Goal: Transaction & Acquisition: Purchase product/service

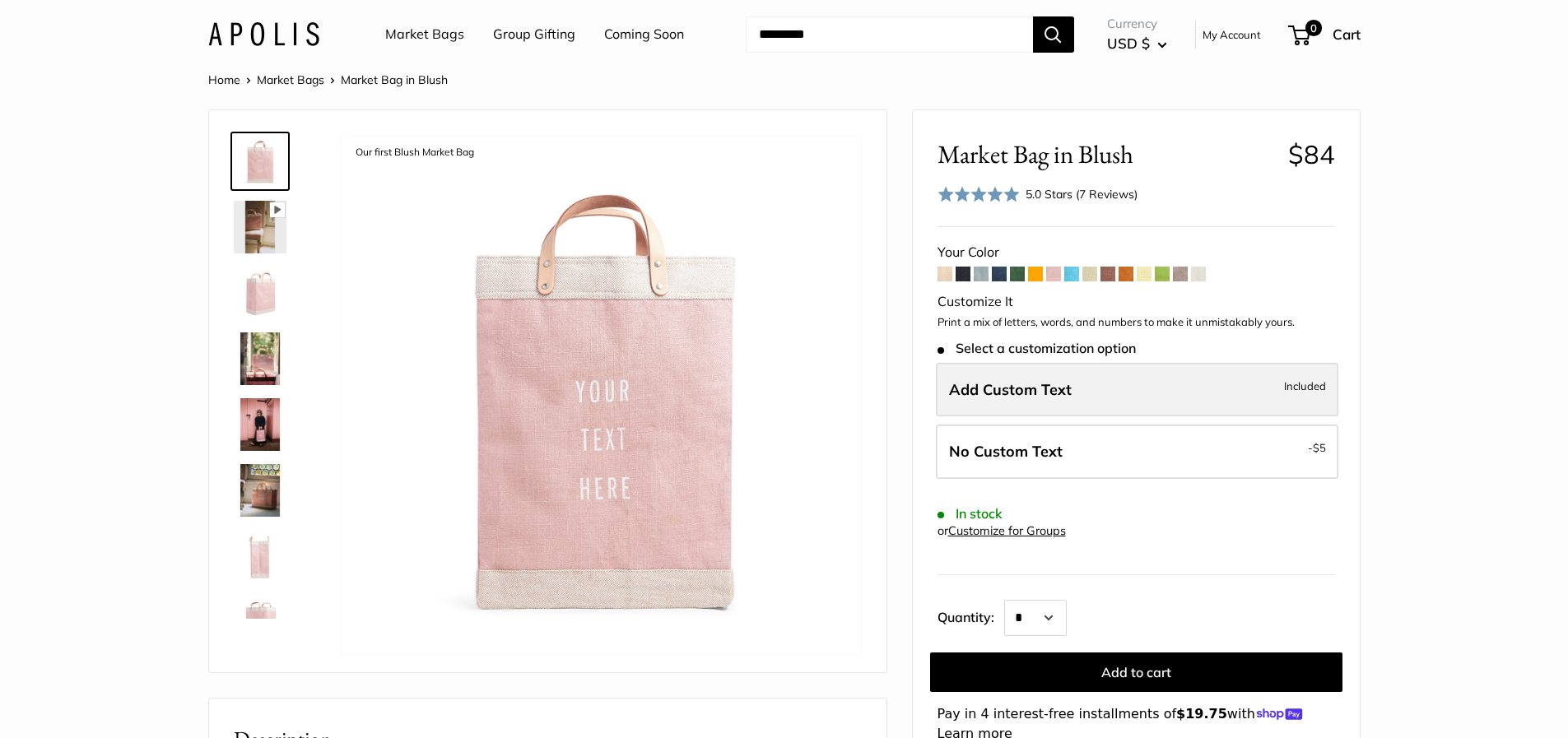
click at [1082, 390] on label "Add Custom Text Included" at bounding box center [1137, 390] width 403 height 54
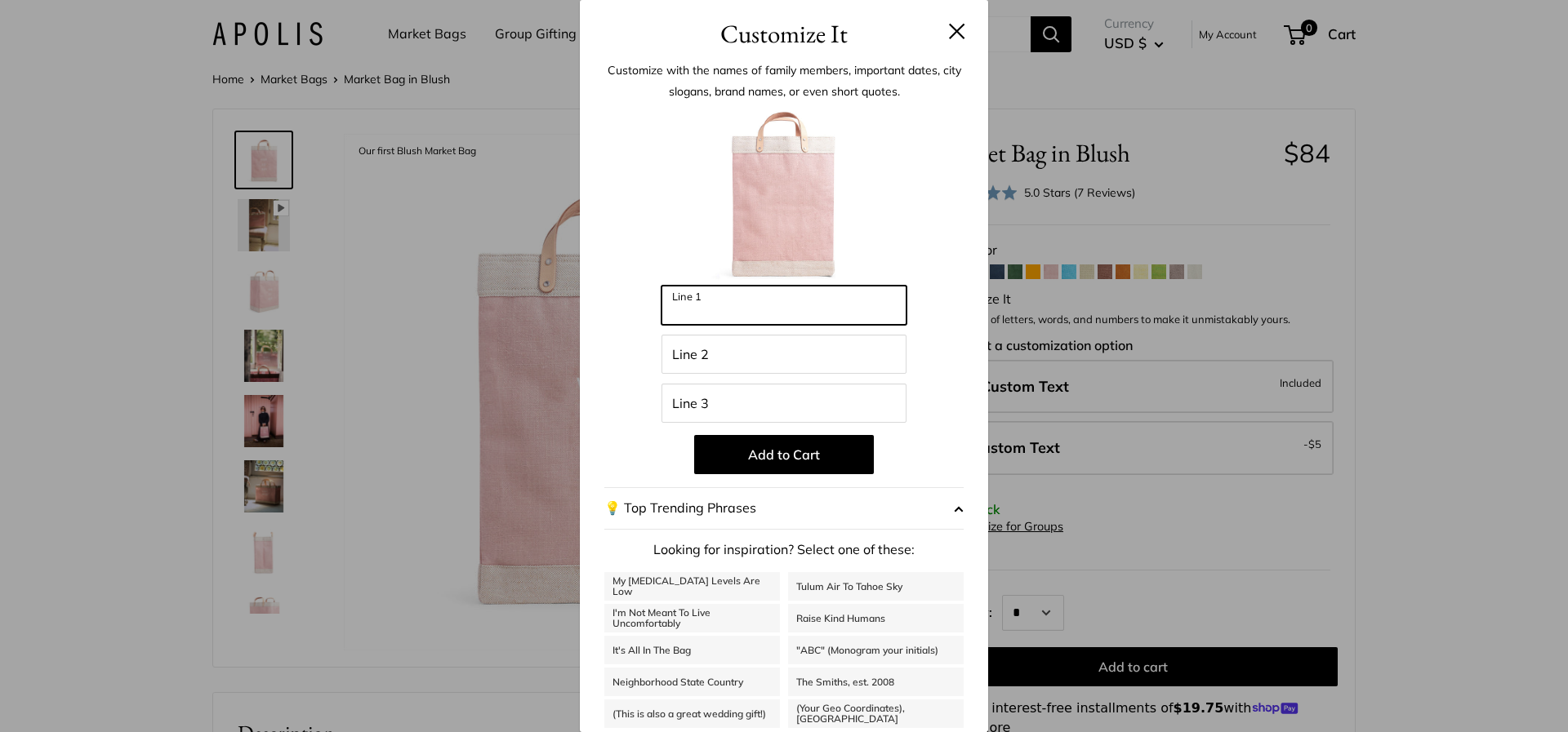
click at [791, 320] on input "Line 1" at bounding box center [784, 306] width 245 height 39
type input "**********"
click at [811, 348] on input "Line 2" at bounding box center [784, 355] width 245 height 39
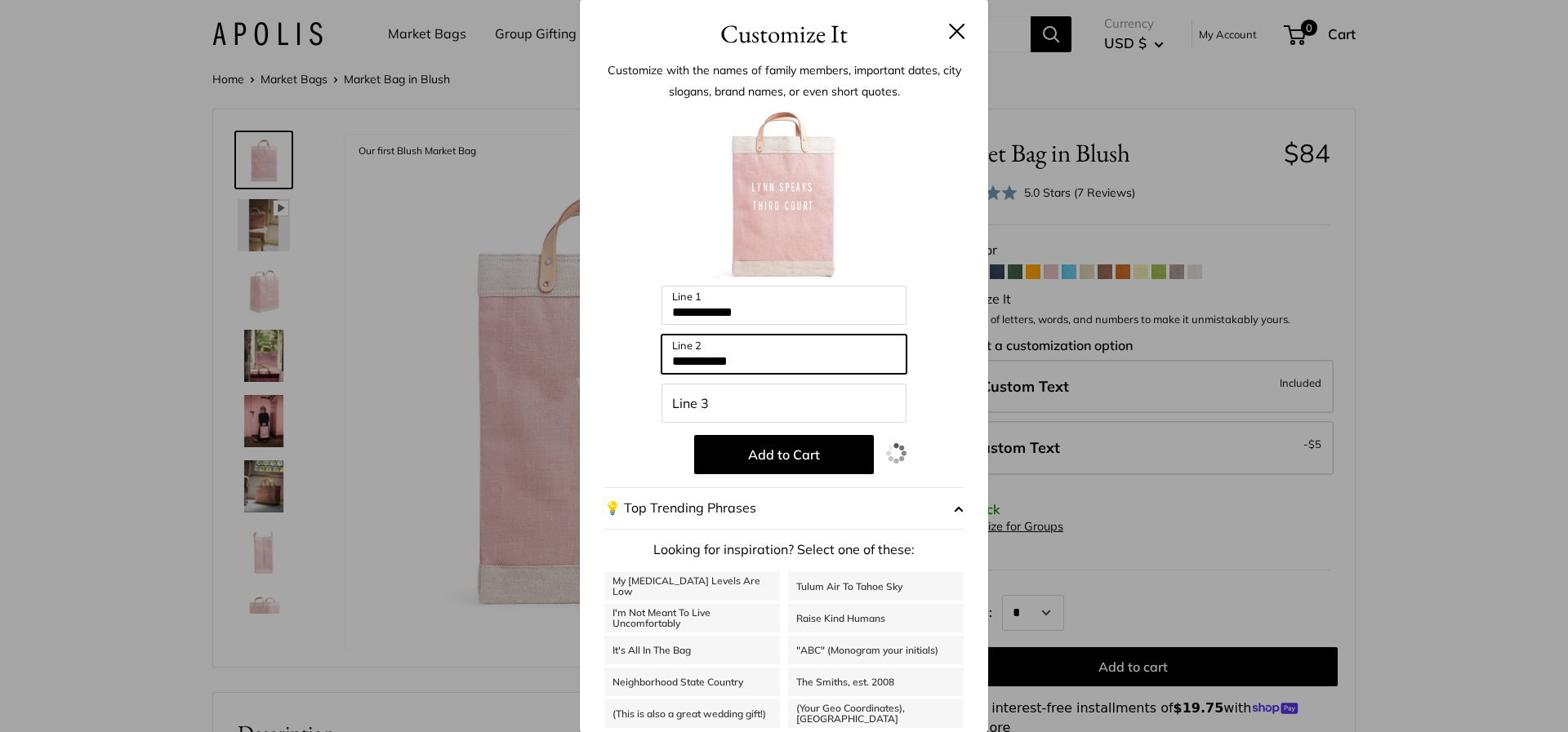
type input "**********"
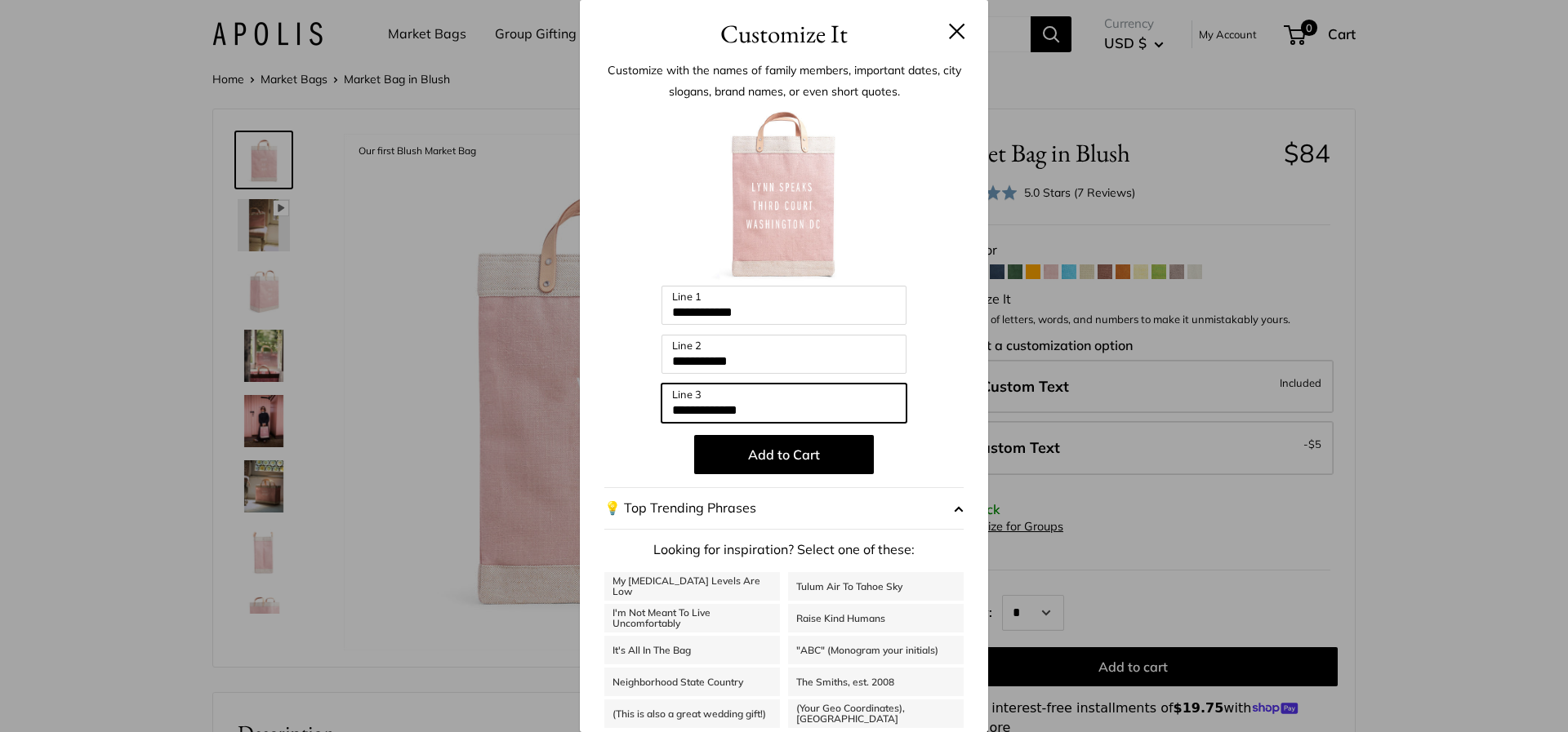
type input "**********"
click at [954, 510] on span "button" at bounding box center [959, 508] width 10 height 25
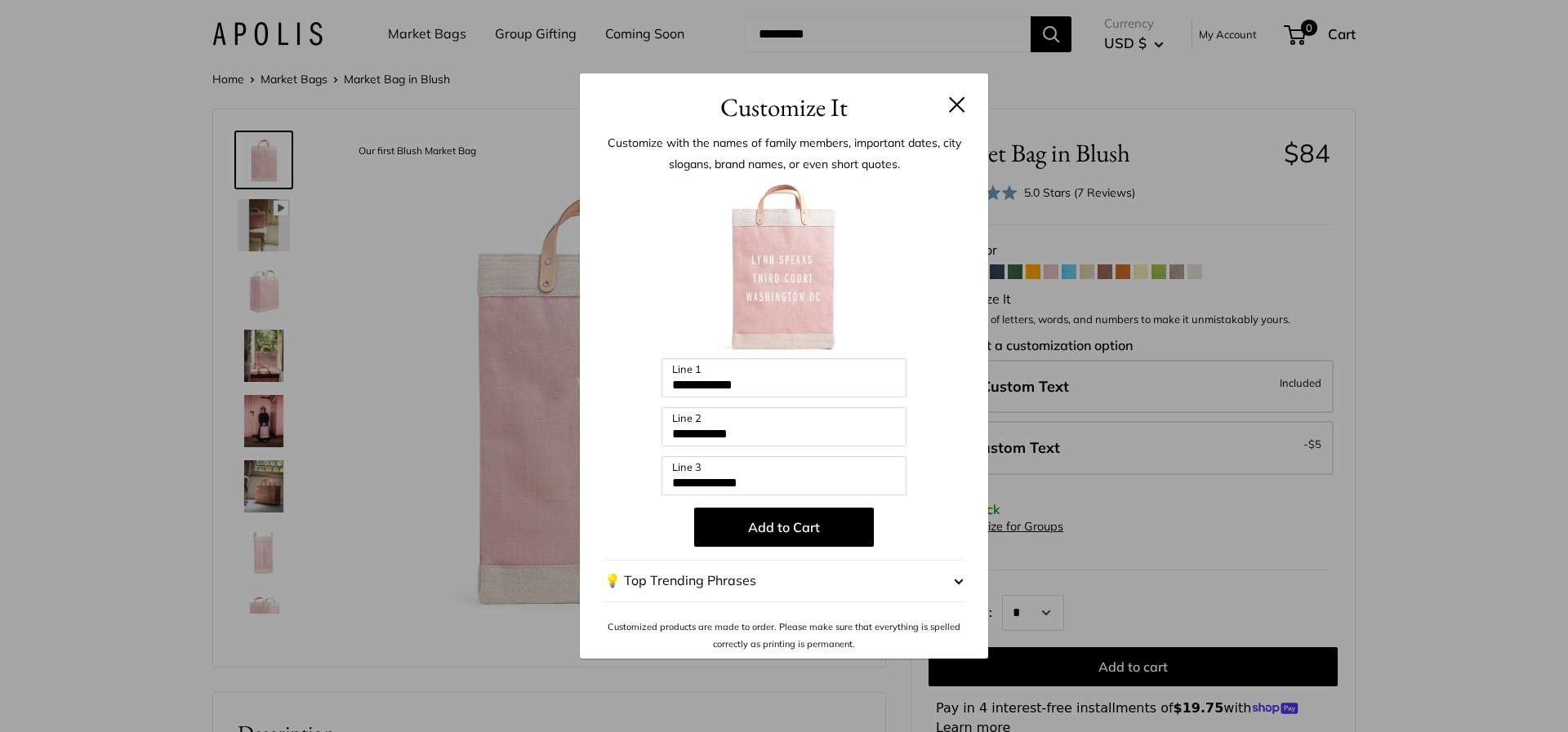
click at [956, 582] on span "button" at bounding box center [959, 581] width 10 height 25
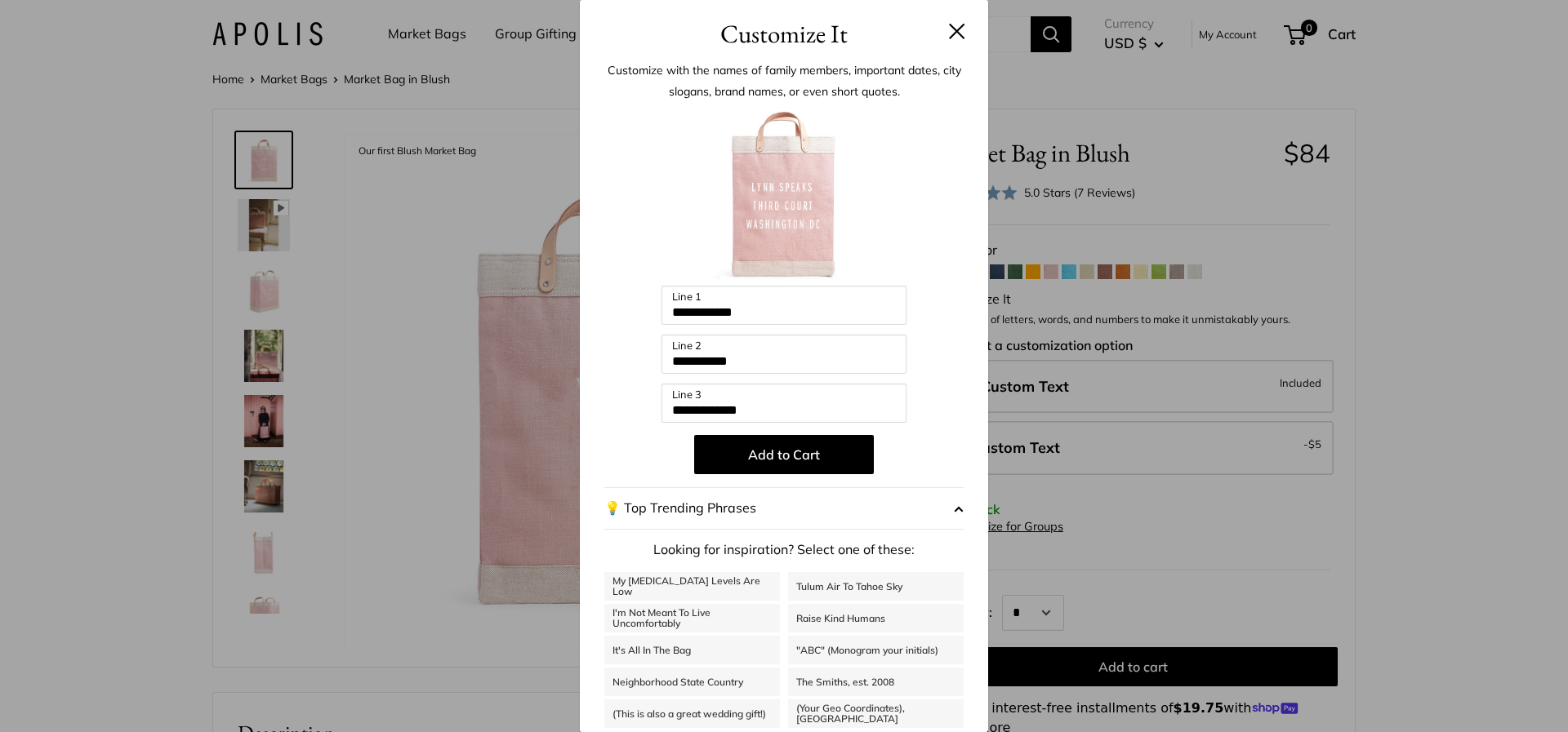
scroll to position [46, 0]
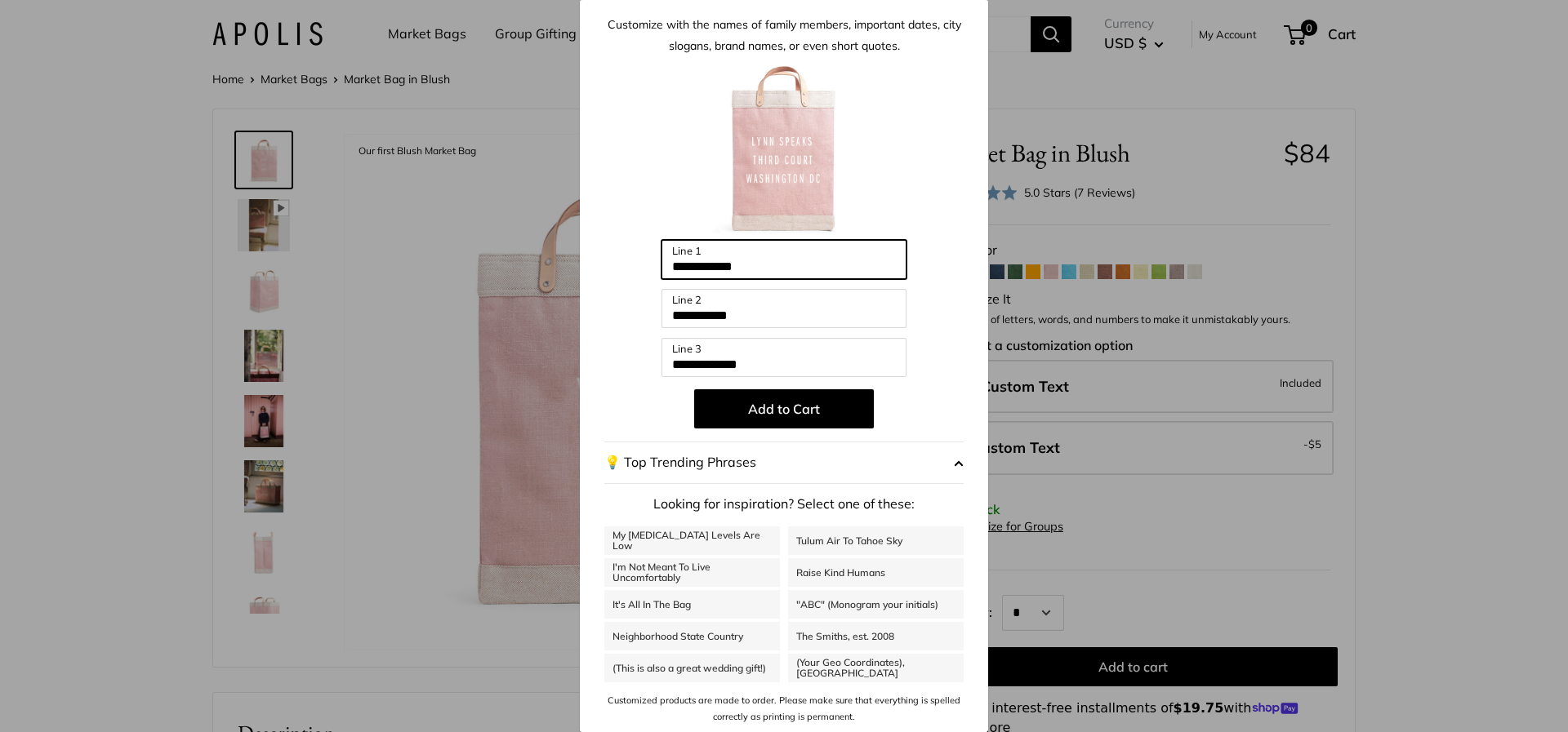
click at [665, 267] on input "**********" at bounding box center [784, 260] width 245 height 39
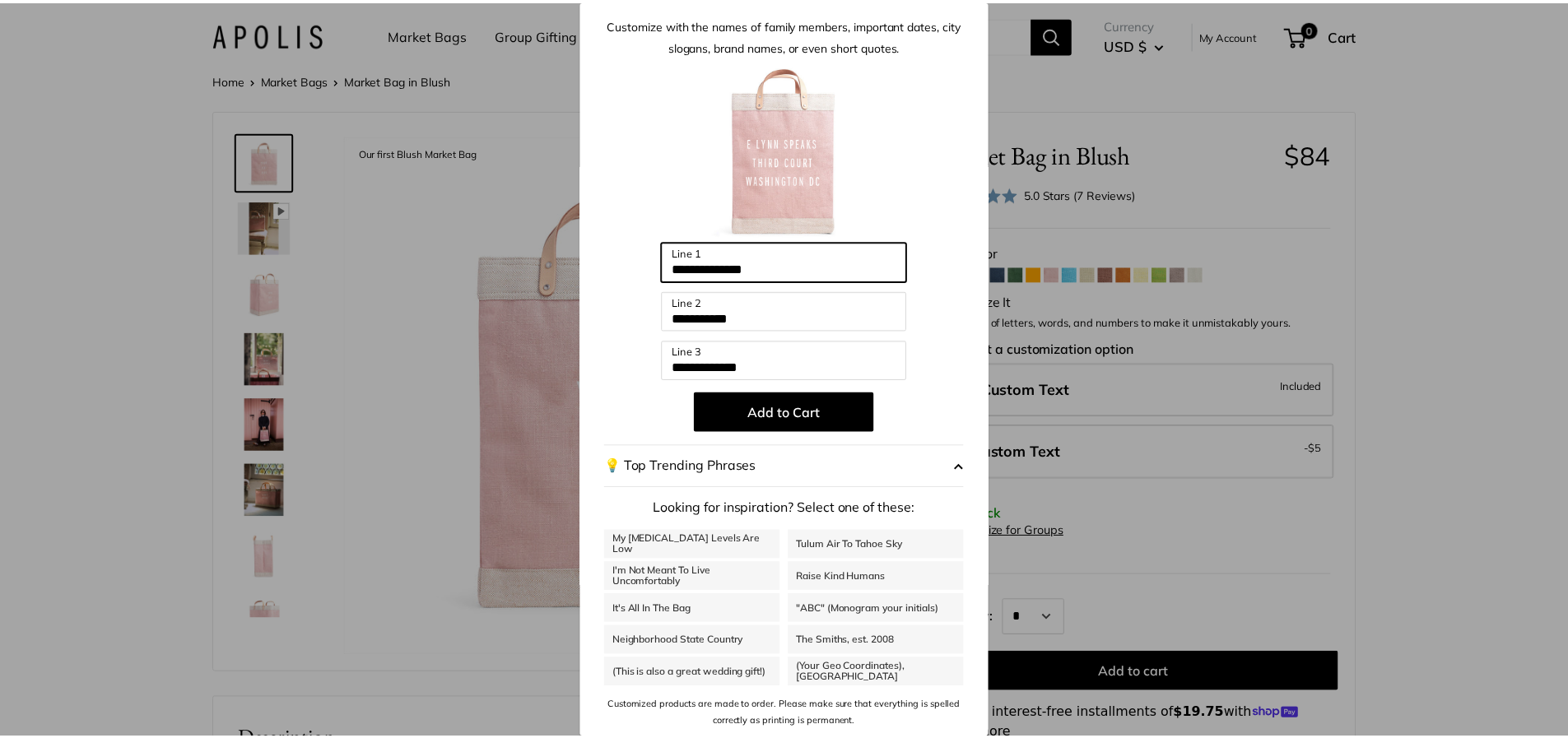
scroll to position [0, 0]
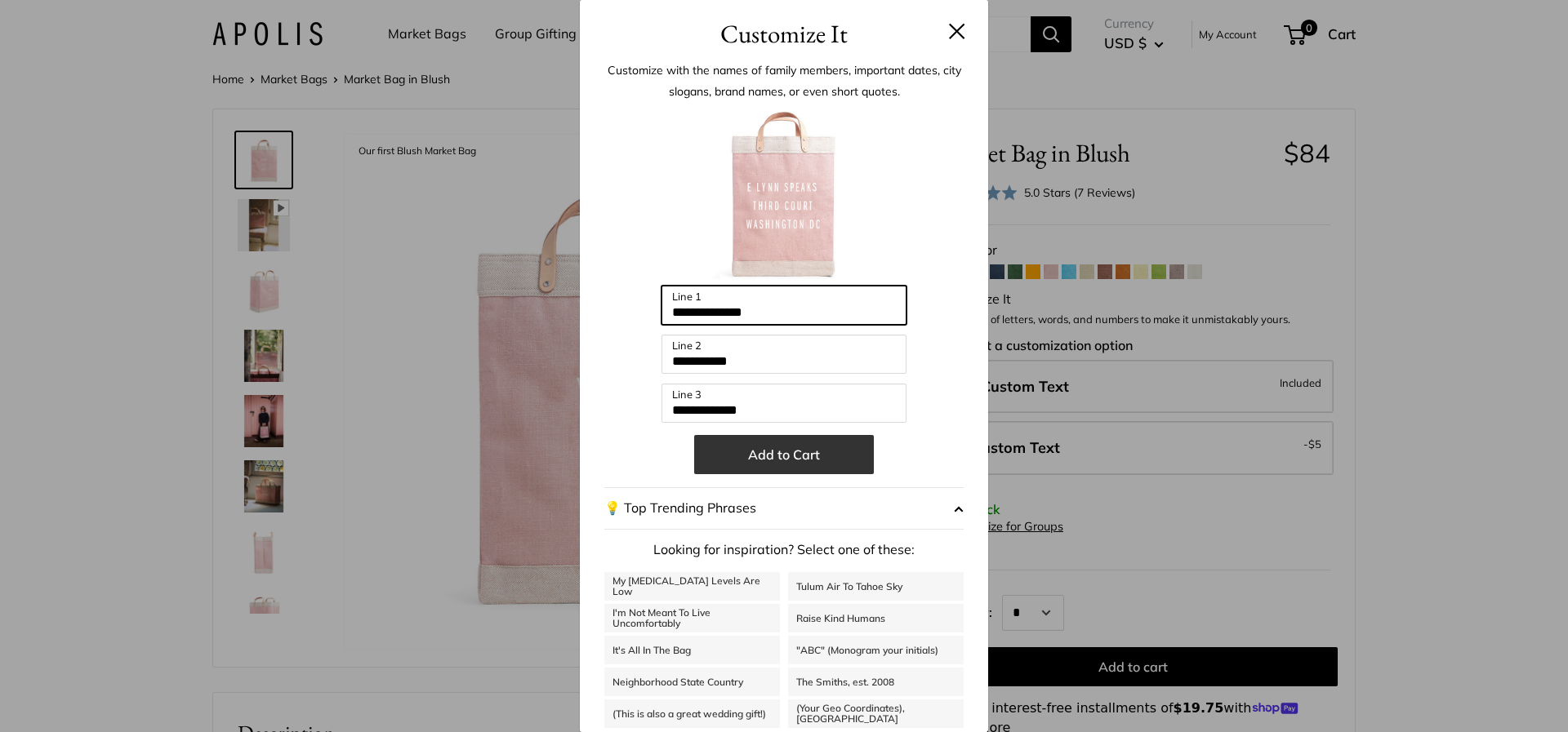
type input "**********"
click at [797, 449] on button "Add to Cart" at bounding box center [784, 455] width 180 height 39
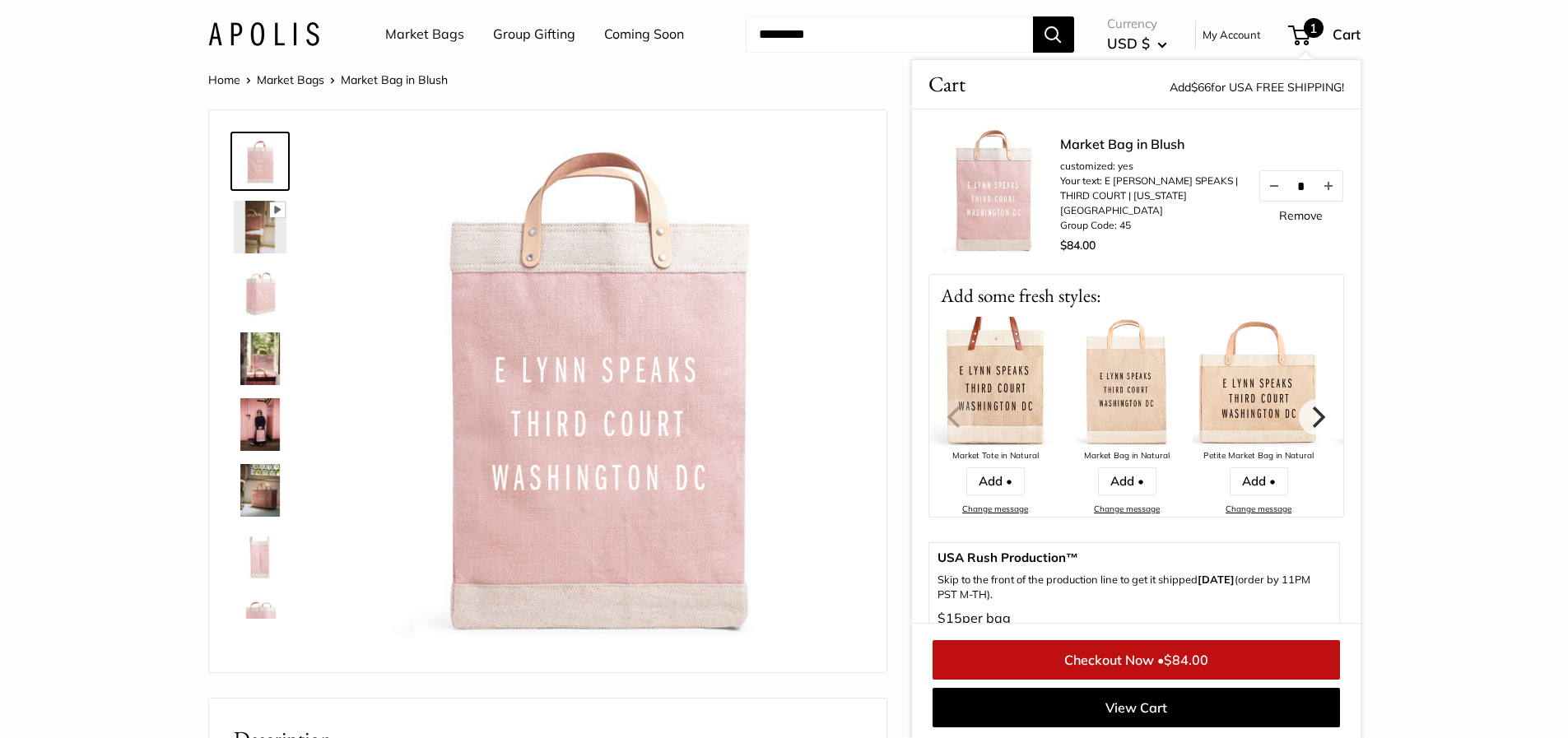
click at [988, 370] on img at bounding box center [995, 383] width 132 height 132
click at [263, 422] on img at bounding box center [260, 425] width 53 height 53
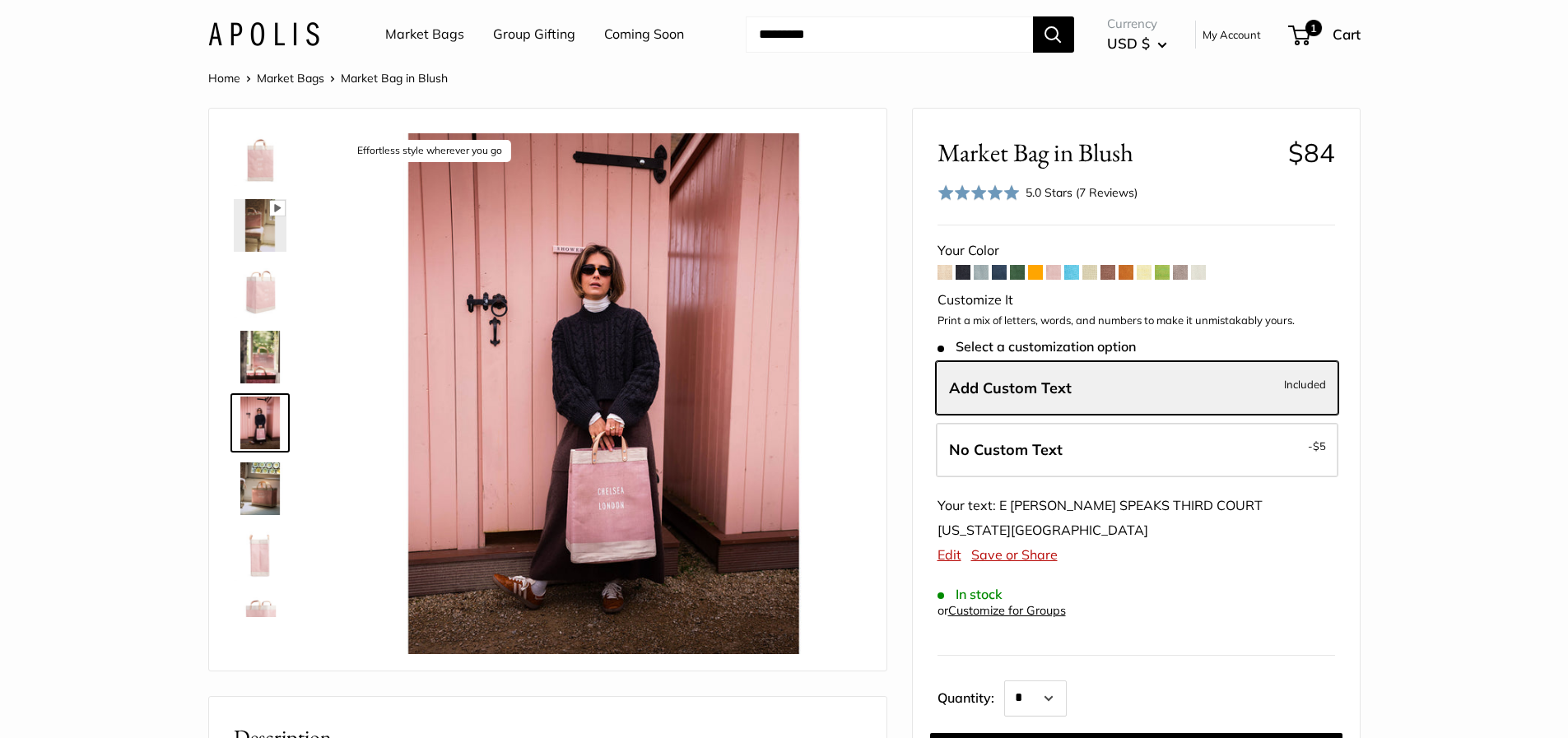
click at [296, 76] on link "Market Bags" at bounding box center [291, 78] width 68 height 15
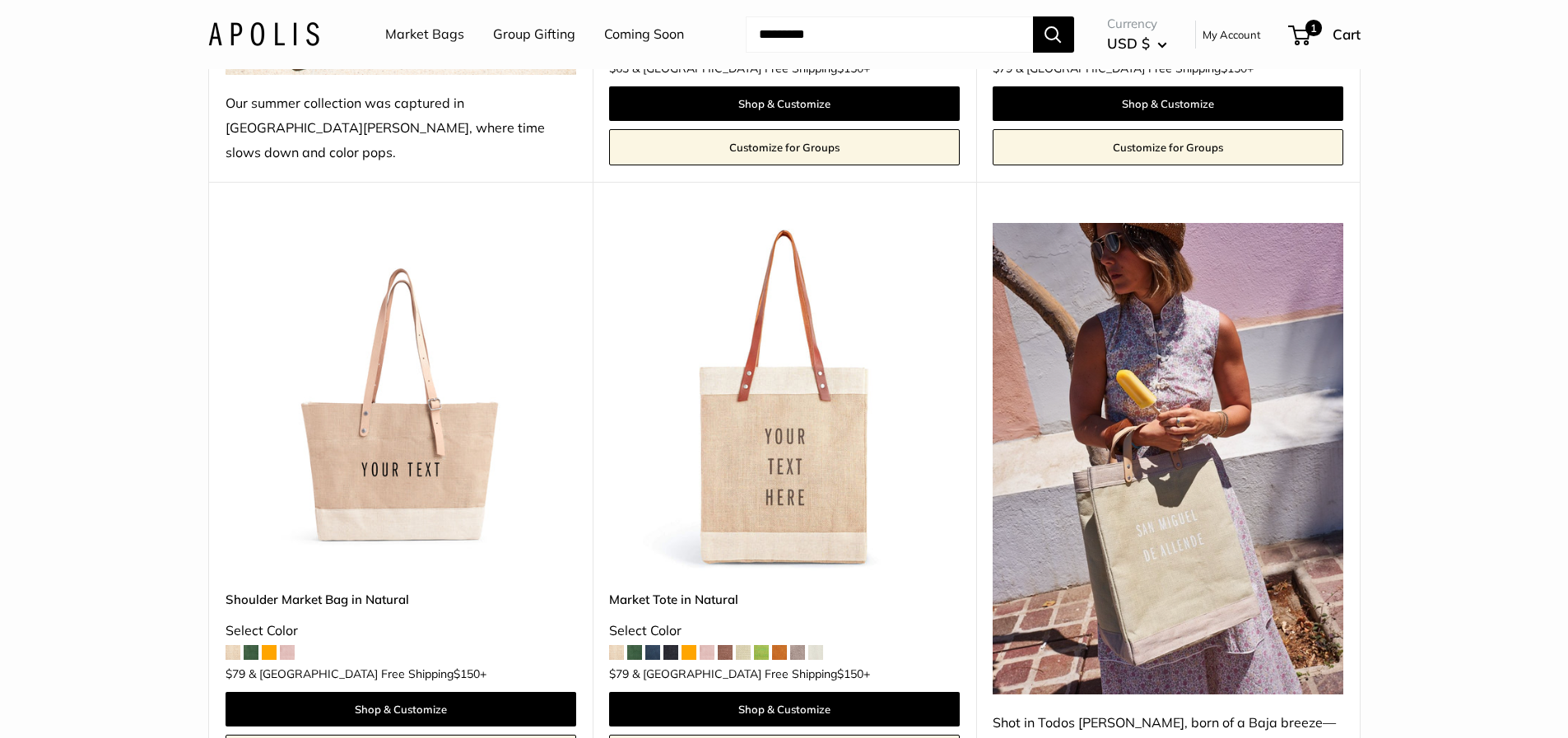
click at [0, 0] on img at bounding box center [0, 0] width 0 height 0
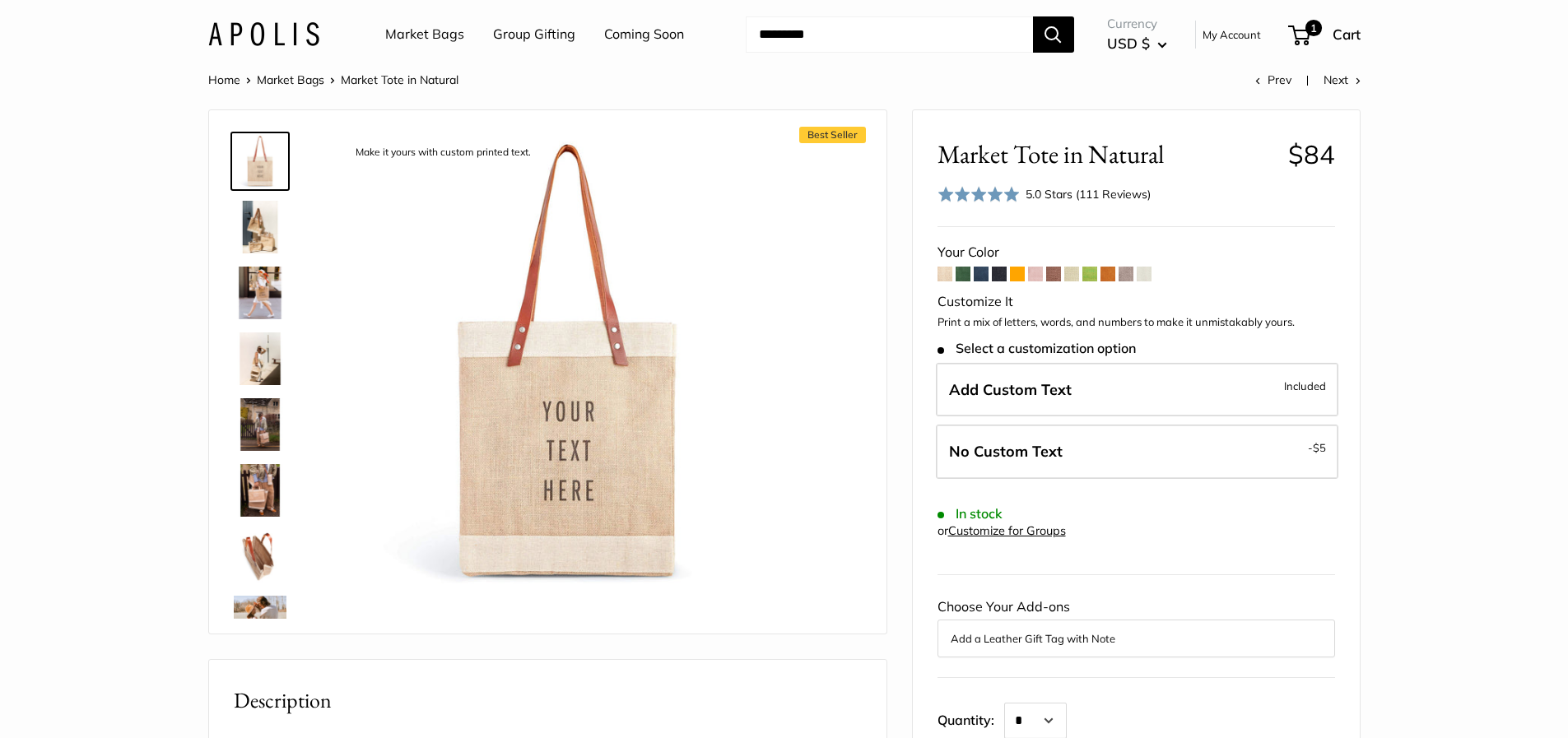
click at [259, 287] on img at bounding box center [260, 293] width 53 height 53
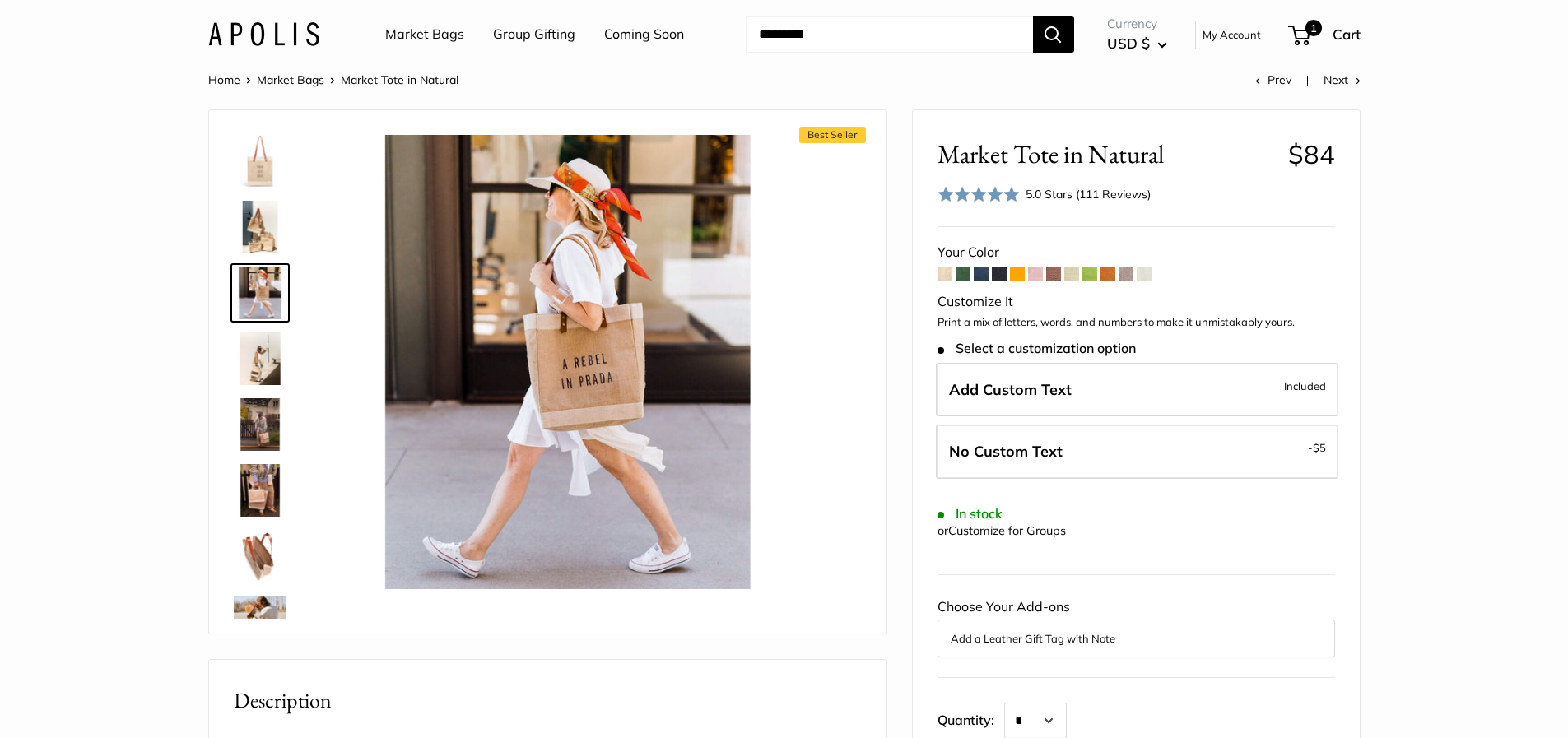
click at [1037, 273] on span at bounding box center [1036, 274] width 15 height 15
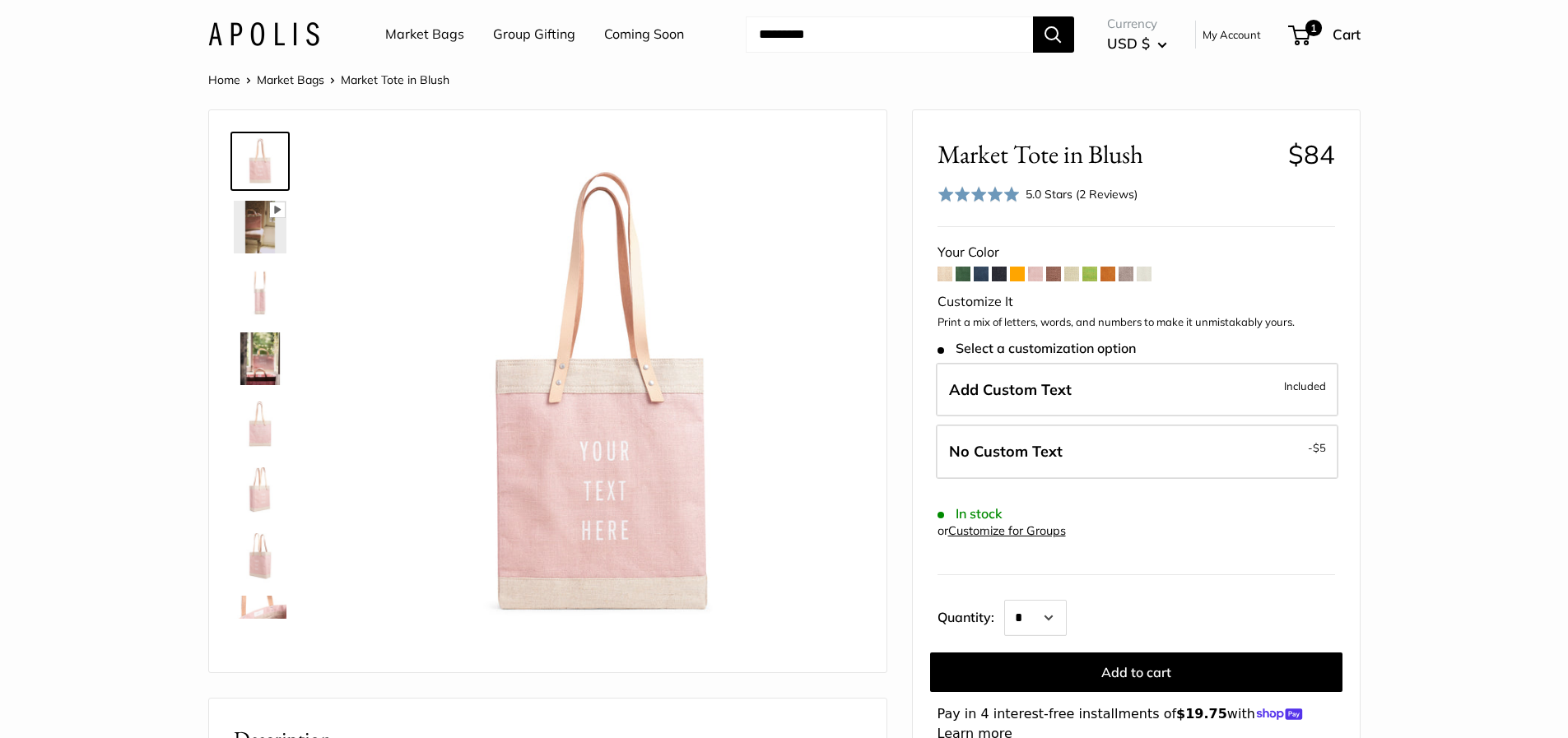
click at [1093, 273] on span at bounding box center [1090, 274] width 15 height 15
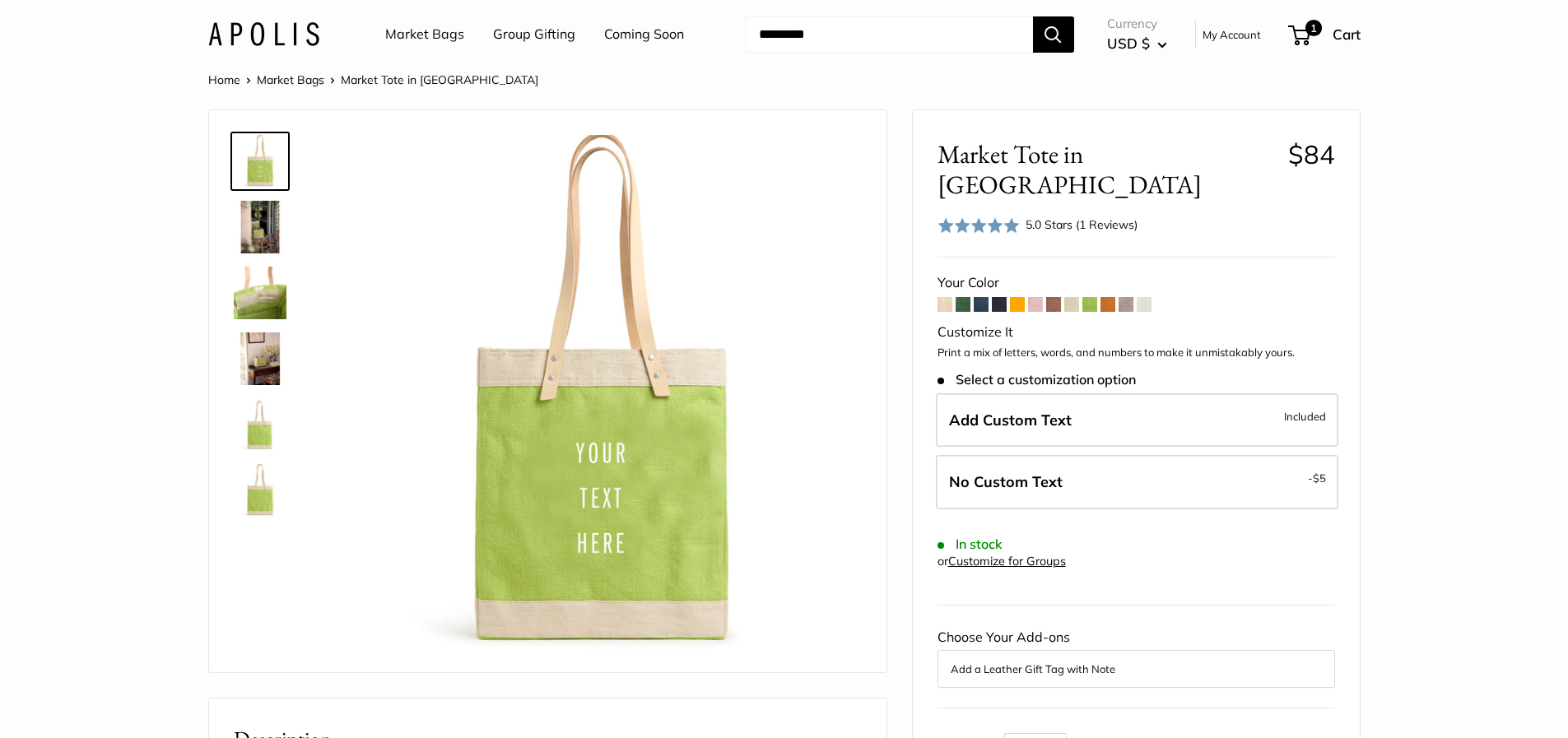
click at [1107, 297] on span at bounding box center [1108, 305] width 15 height 15
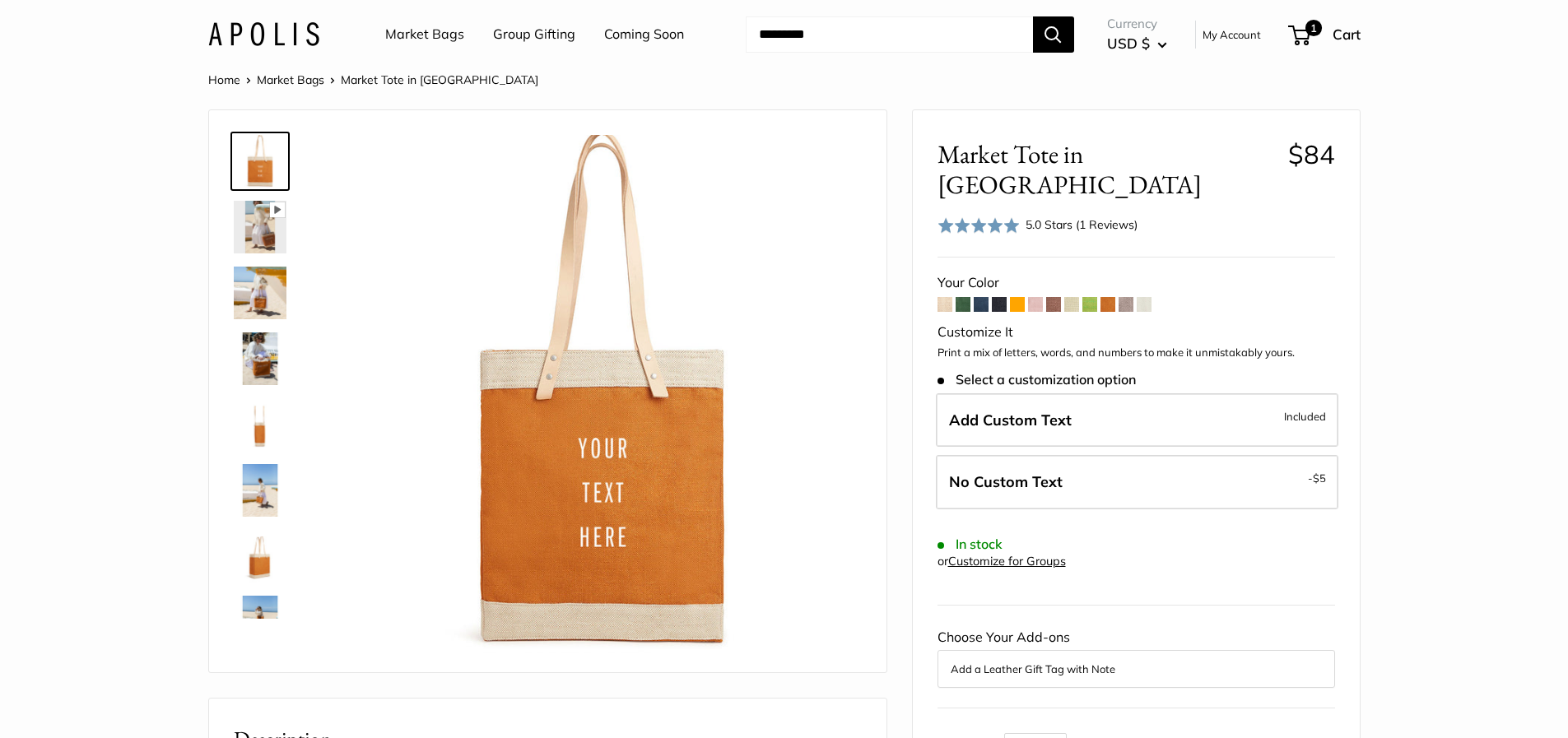
click at [1126, 297] on span at bounding box center [1126, 305] width 15 height 15
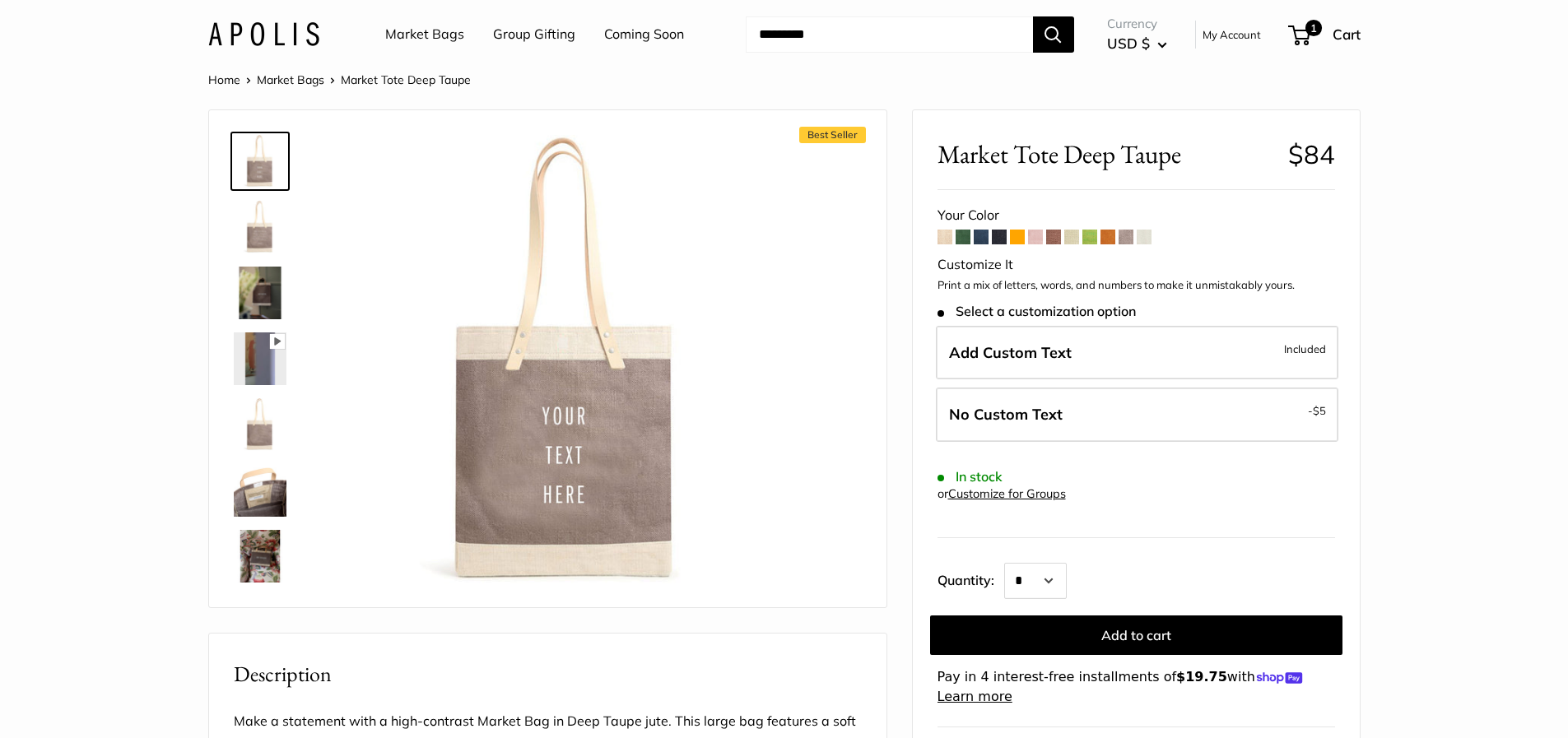
click at [962, 235] on span at bounding box center [963, 237] width 15 height 15
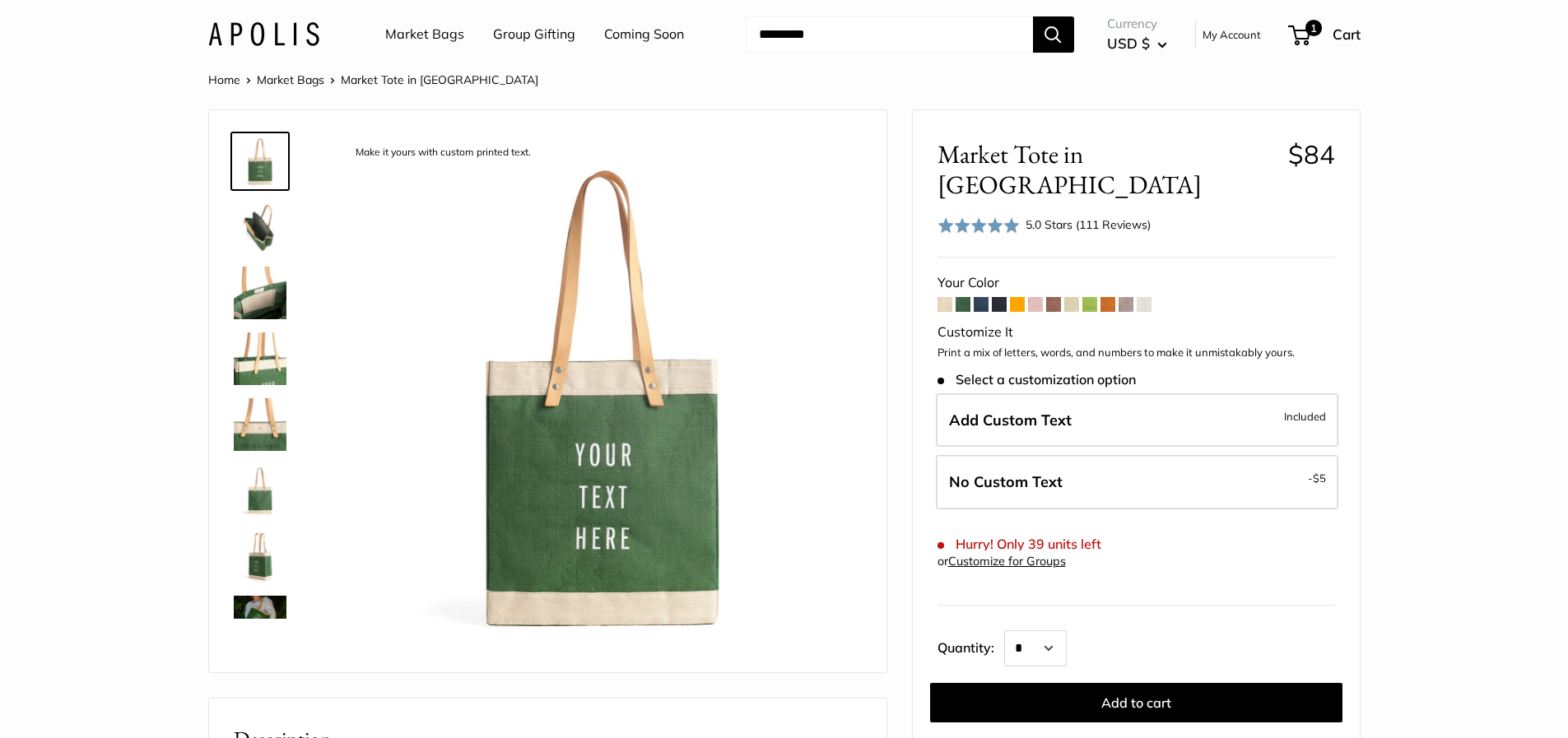
click at [983, 297] on span at bounding box center [981, 305] width 15 height 15
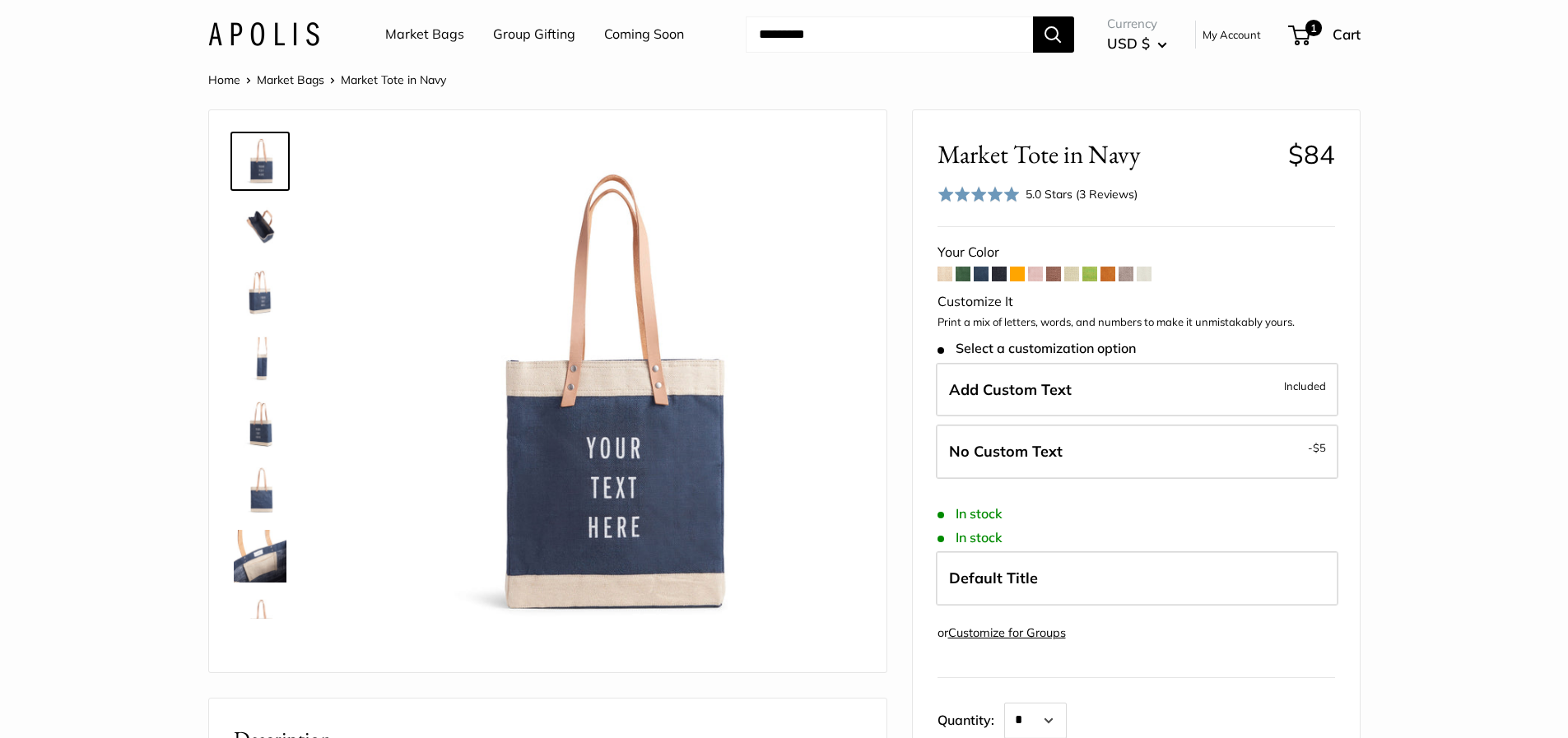
click at [1107, 273] on span at bounding box center [1108, 274] width 15 height 15
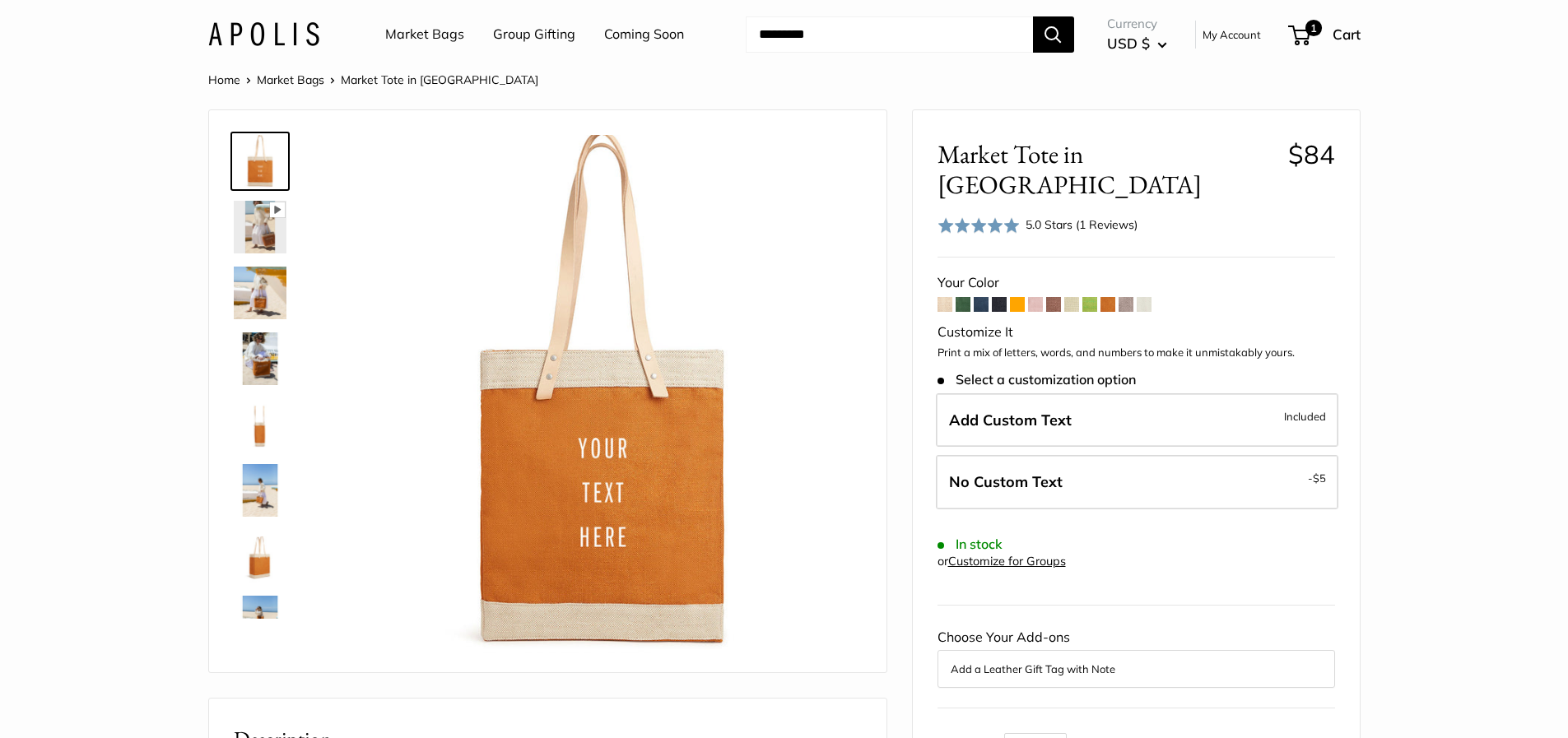
click at [1148, 297] on span at bounding box center [1144, 305] width 15 height 15
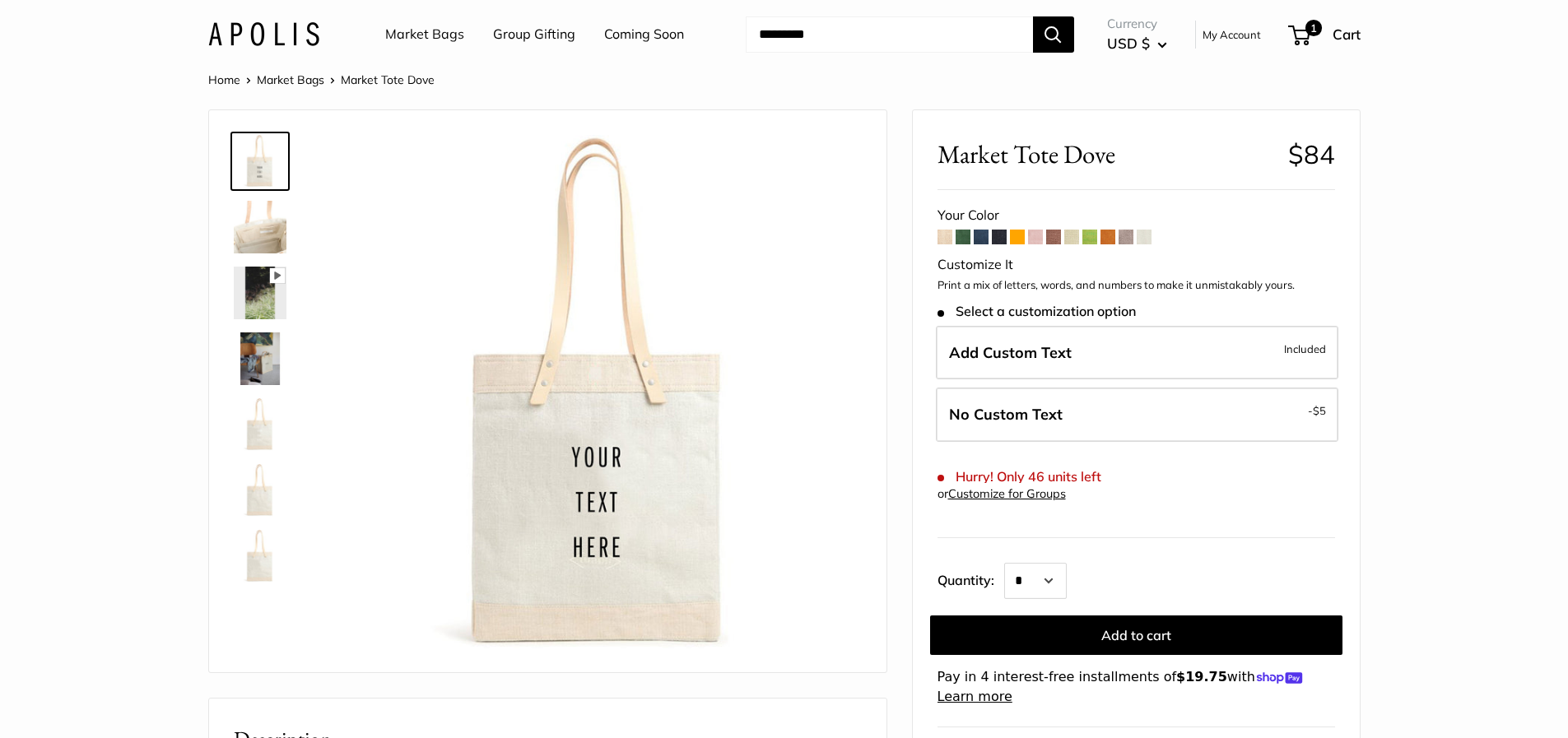
click at [942, 236] on span at bounding box center [945, 237] width 15 height 15
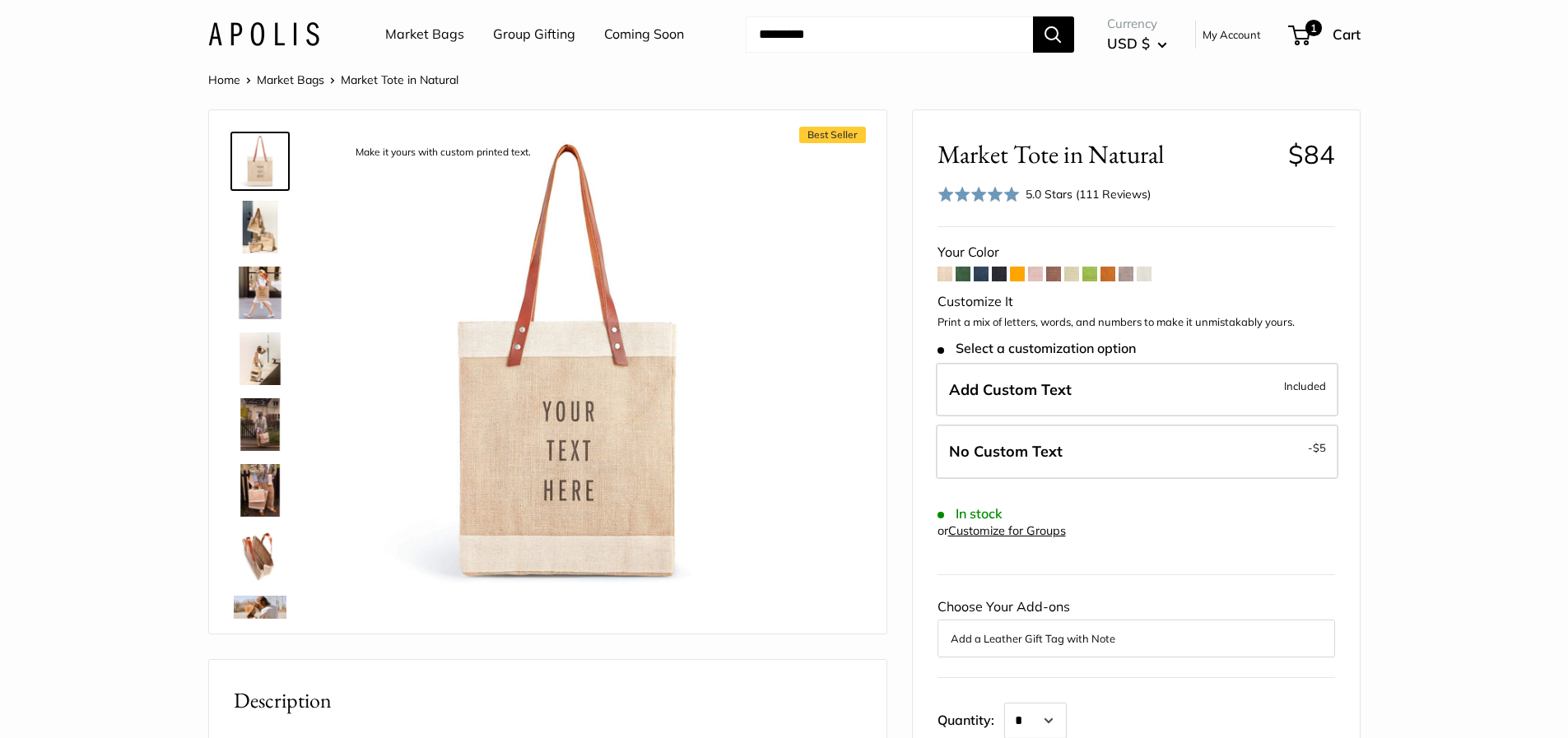
click at [1071, 277] on span at bounding box center [1072, 274] width 15 height 15
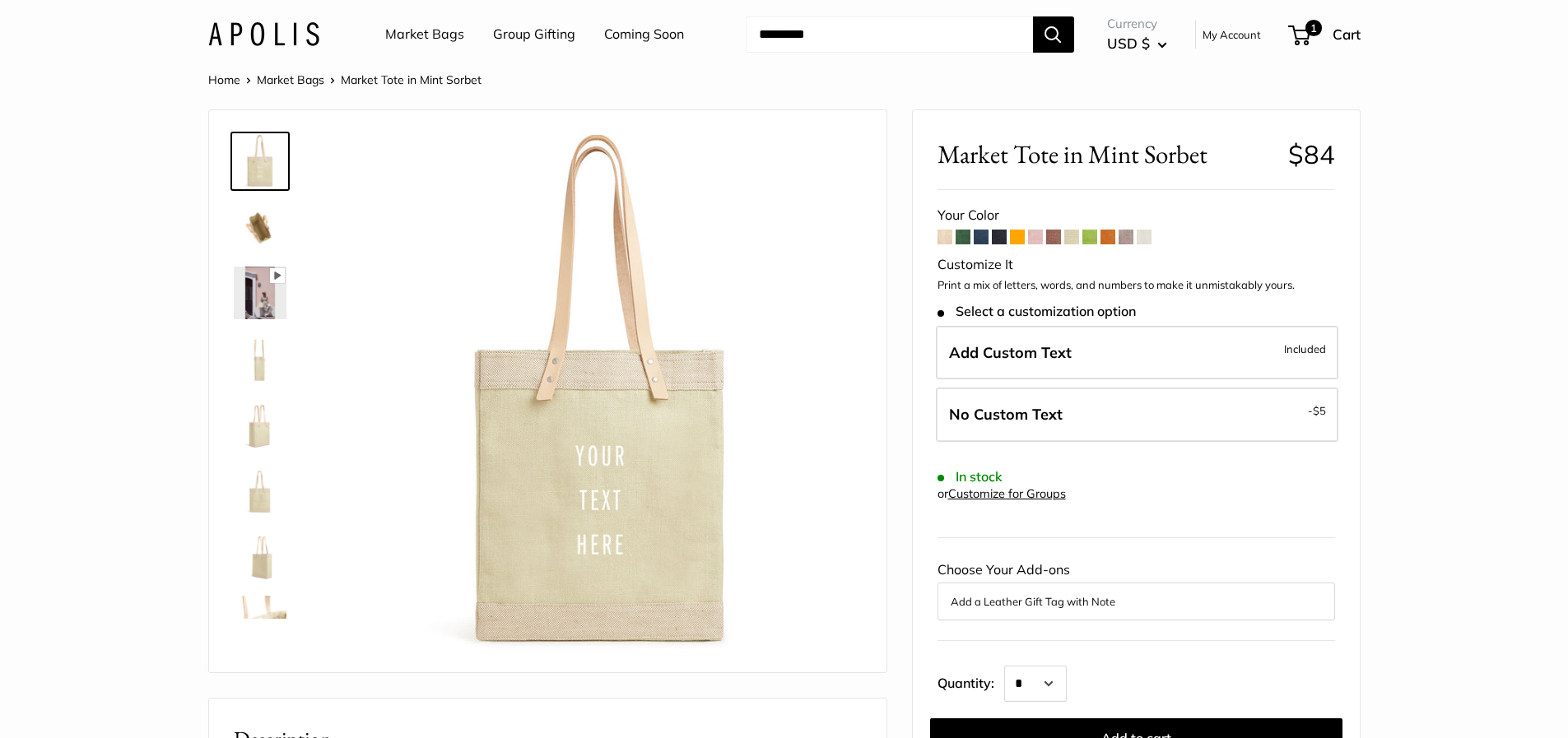
click at [1056, 237] on span at bounding box center [1054, 237] width 15 height 15
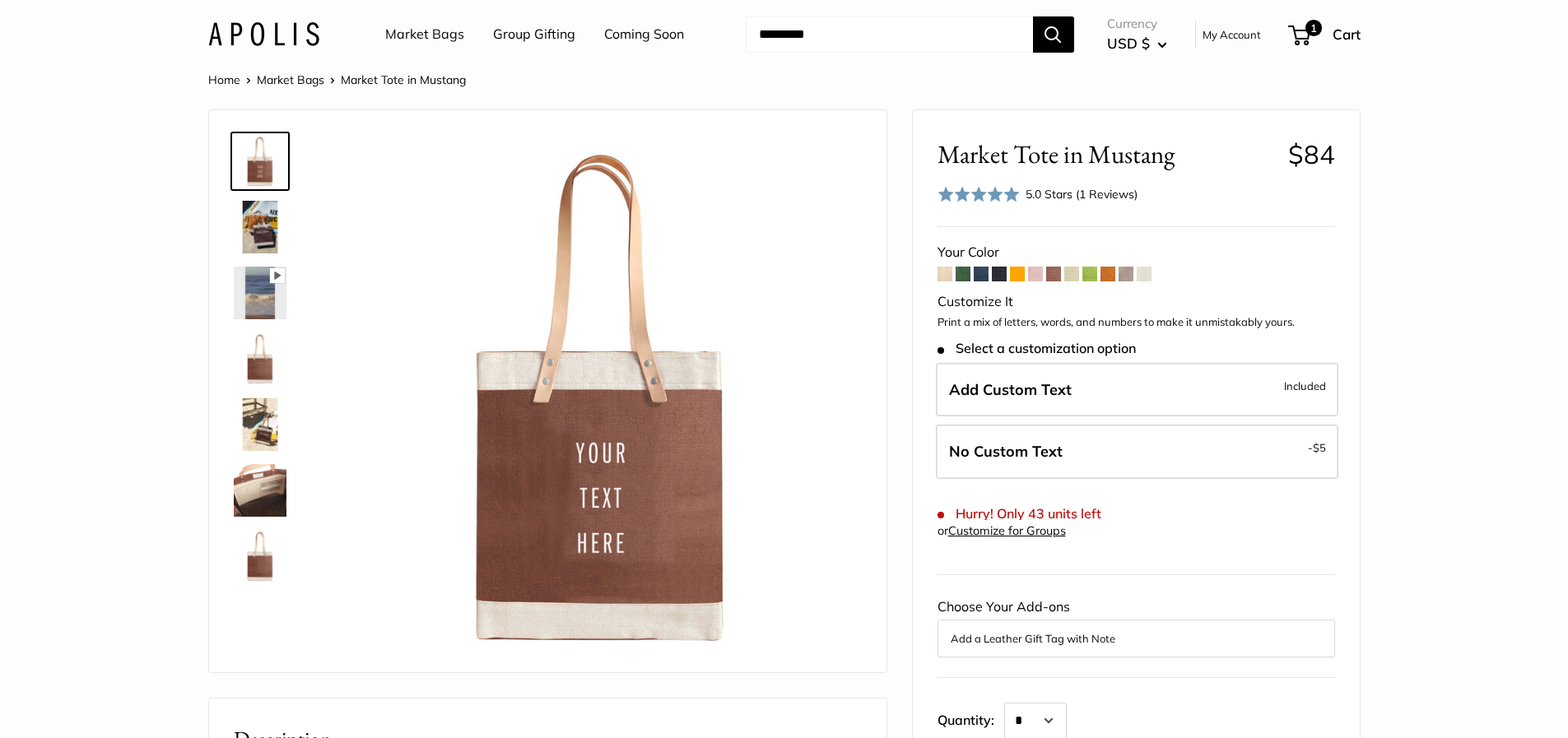
click at [1041, 270] on span at bounding box center [1036, 274] width 15 height 15
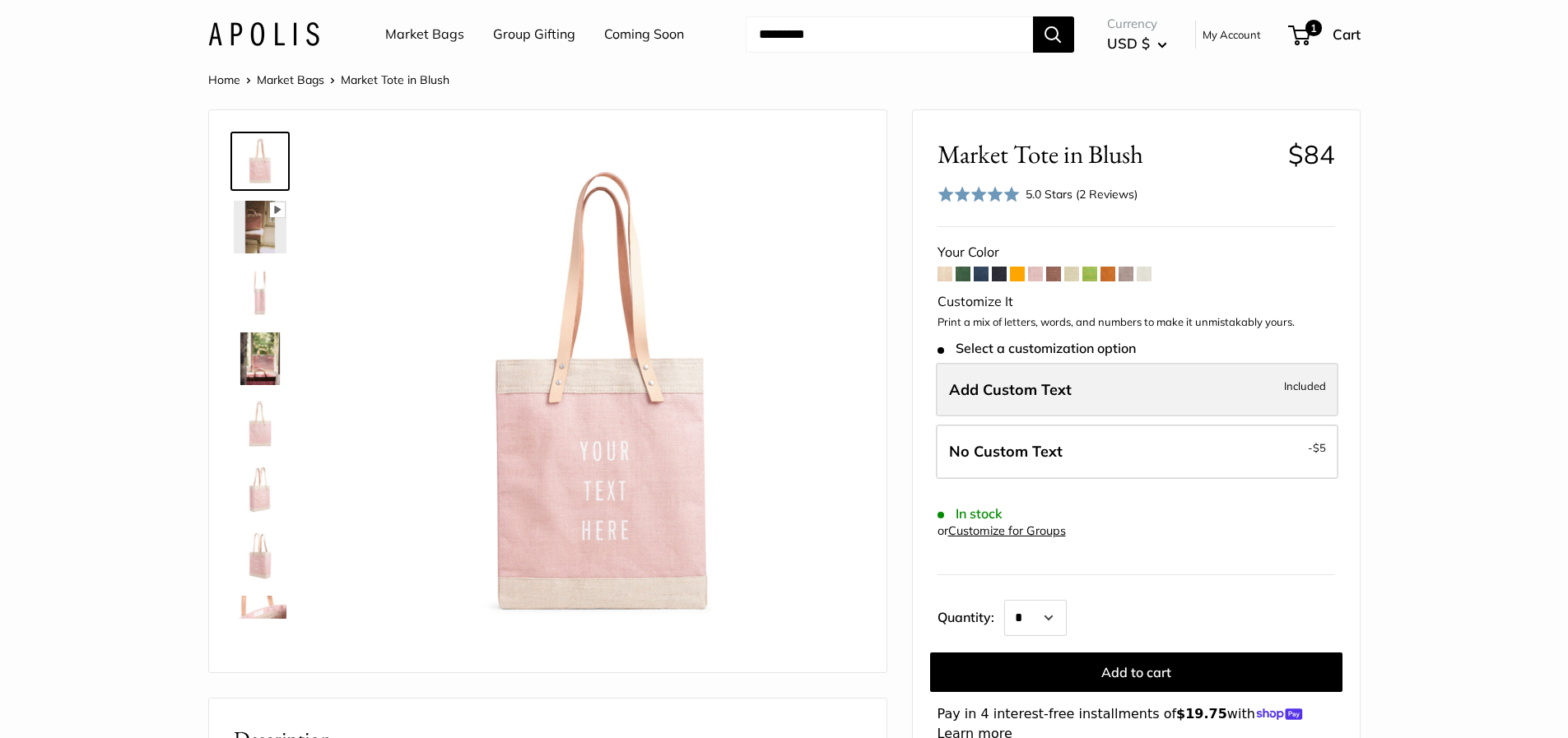
click at [1115, 383] on label "Add Custom Text Included" at bounding box center [1137, 390] width 403 height 54
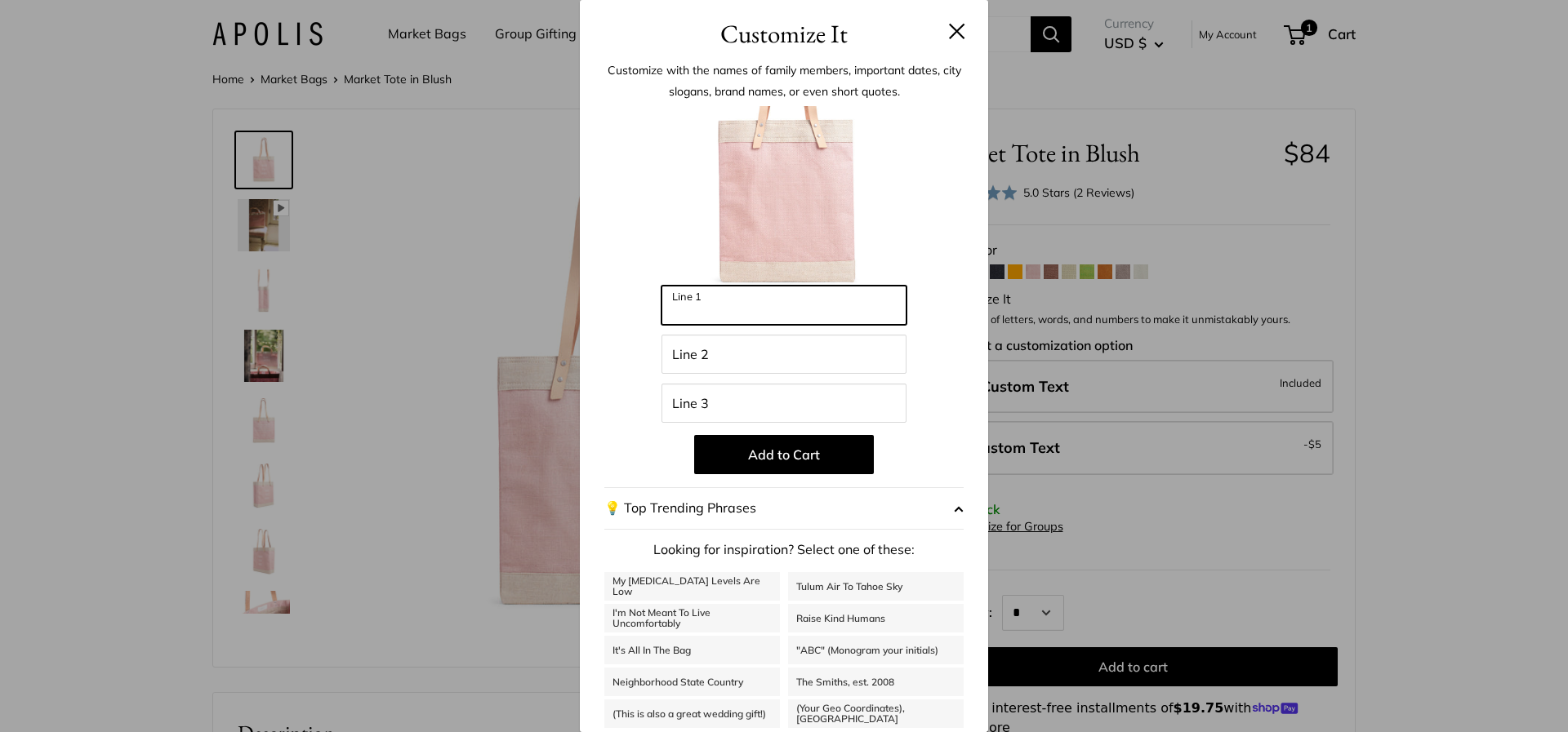
click at [769, 291] on input "Line 1" at bounding box center [784, 306] width 245 height 39
type input "**********"
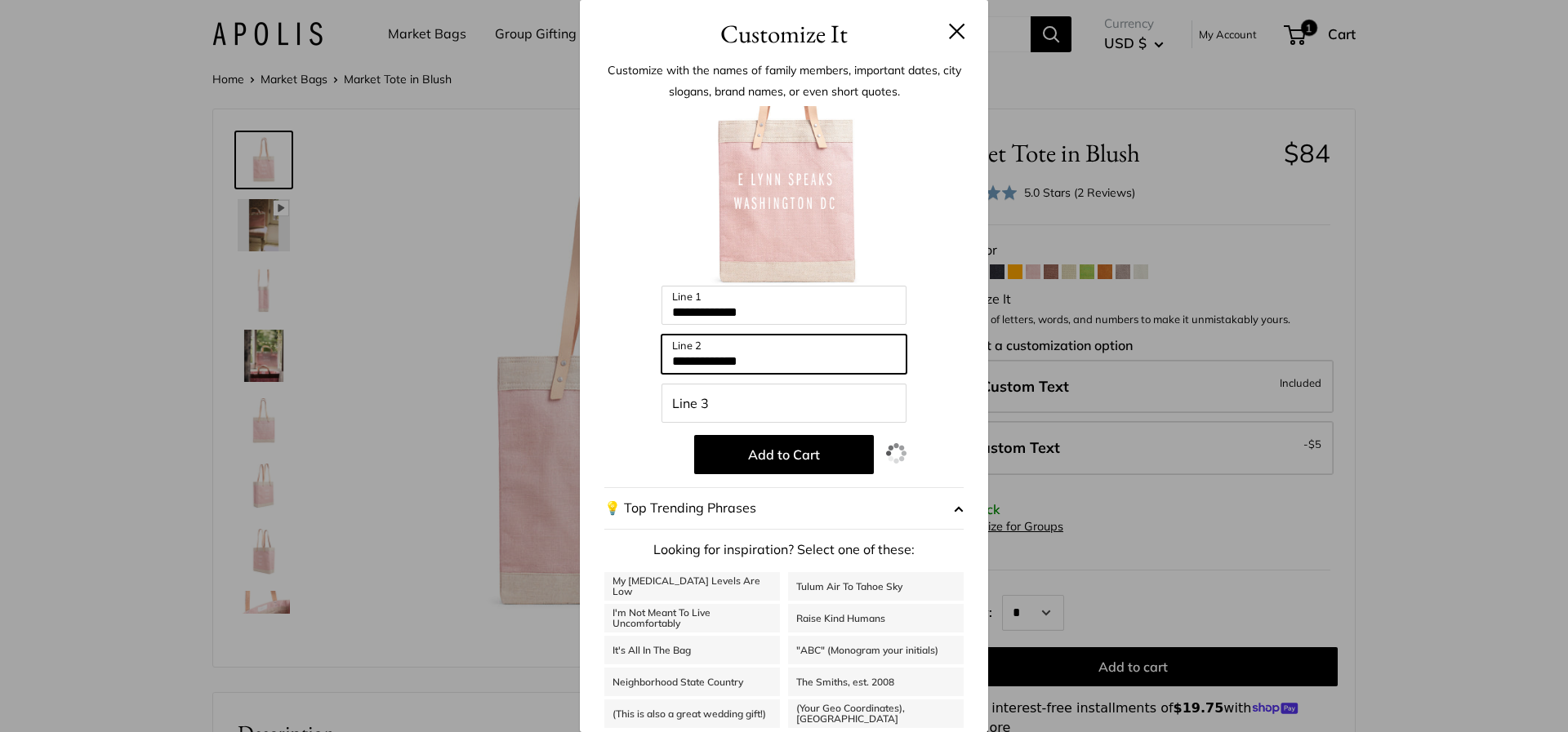
type input "**********"
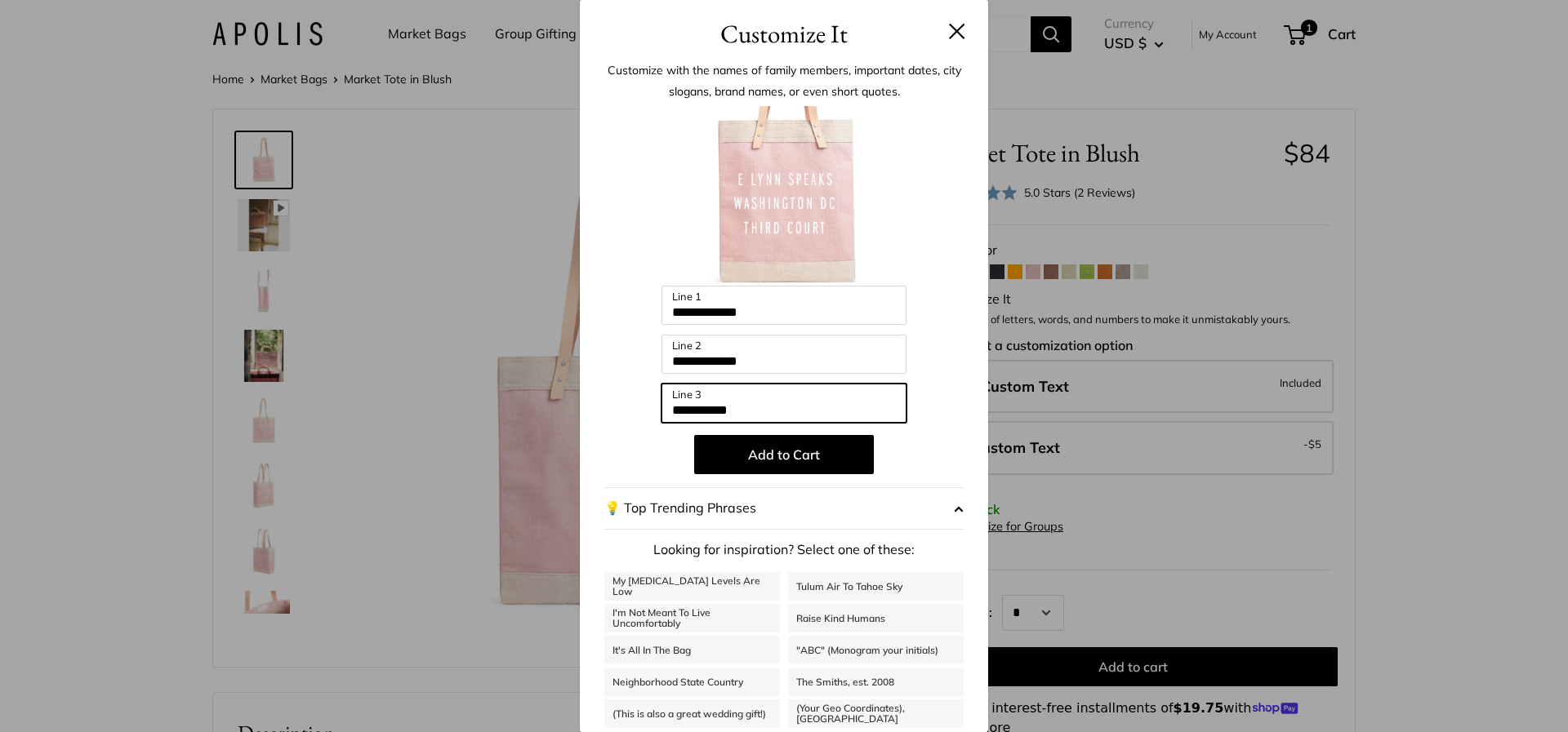
type input "**********"
click at [921, 254] on div at bounding box center [784, 196] width 360 height 180
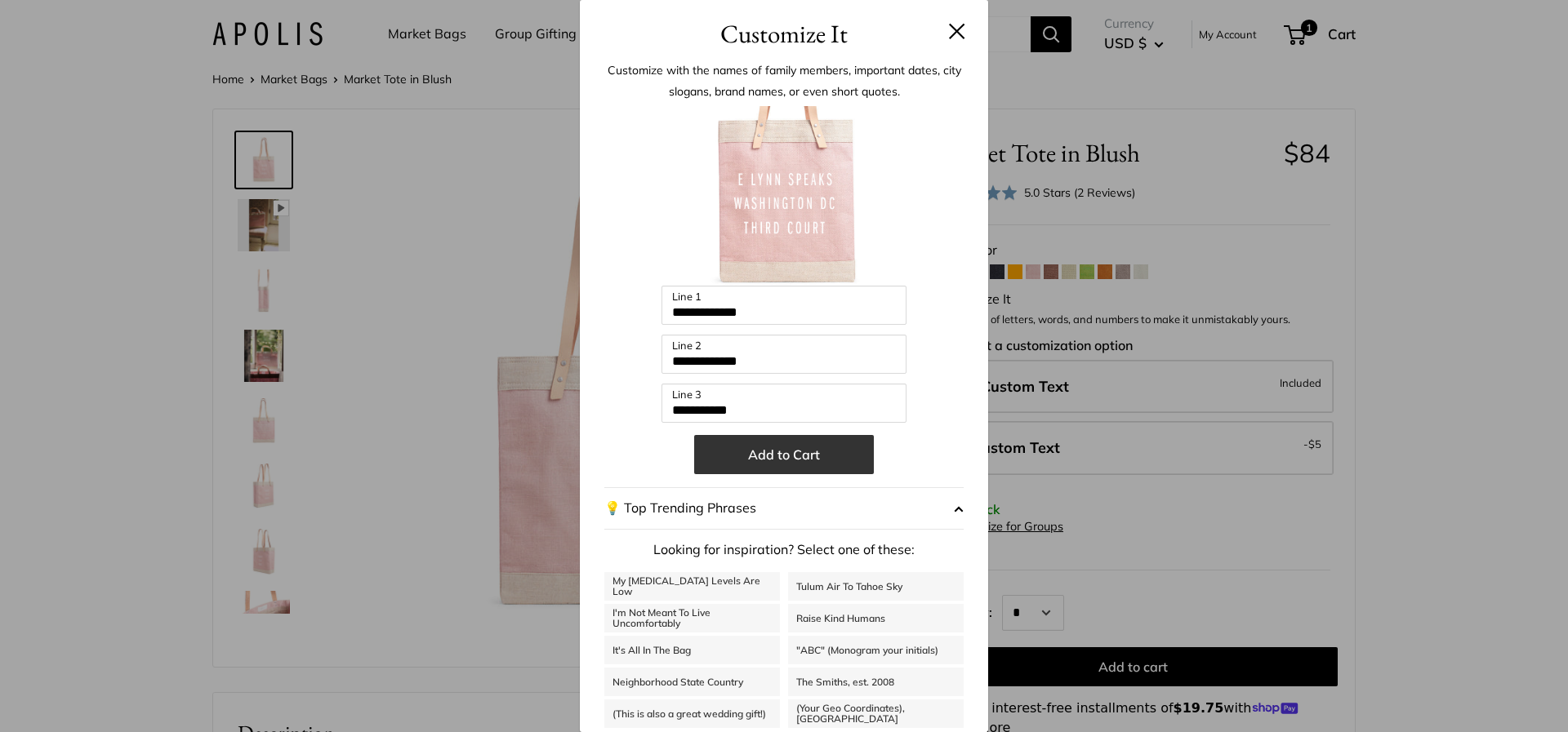
click at [815, 452] on button "Add to Cart" at bounding box center [784, 455] width 180 height 39
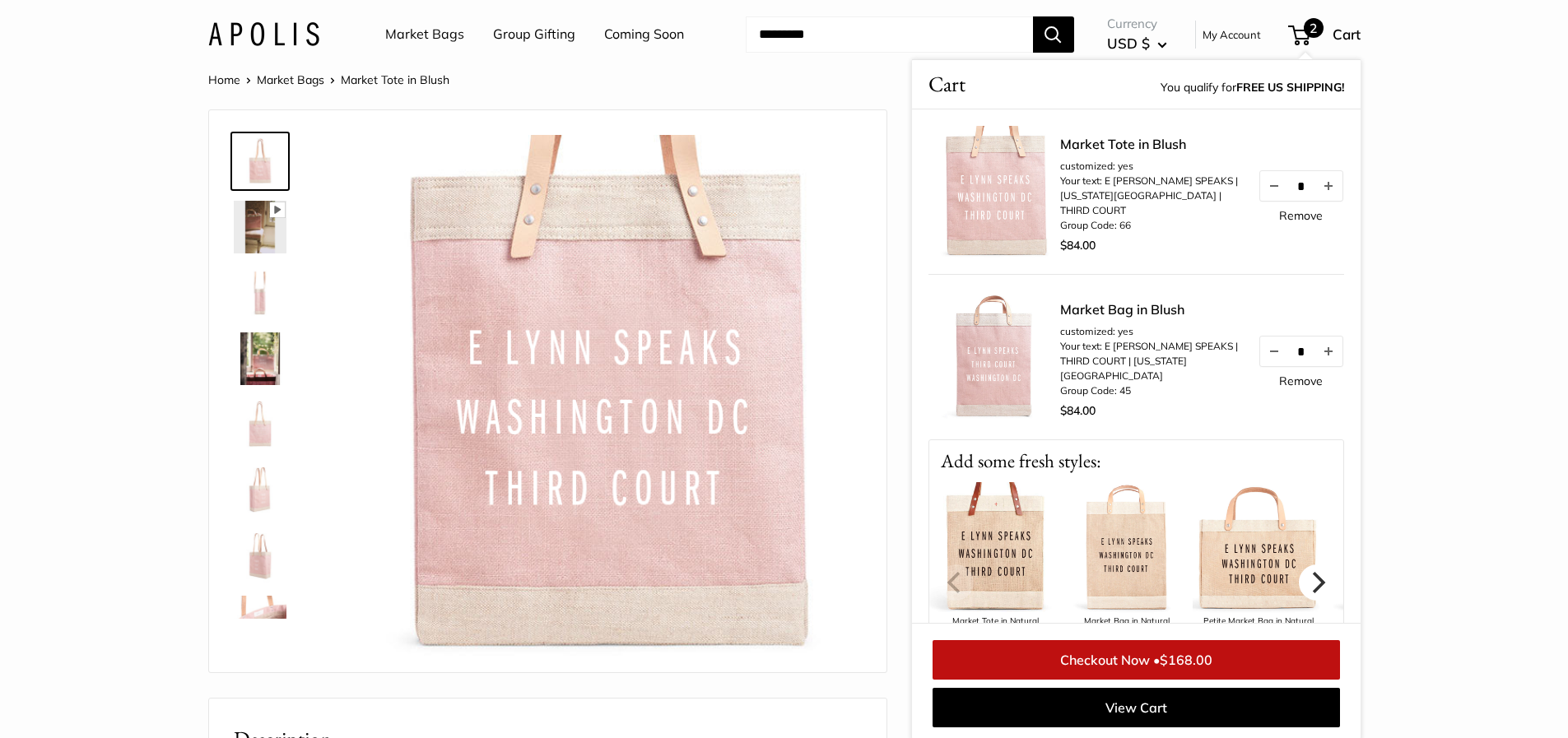
click at [1307, 583] on icon "Next" at bounding box center [1317, 582] width 21 height 21
click at [1306, 581] on icon "Next" at bounding box center [1317, 582] width 21 height 21
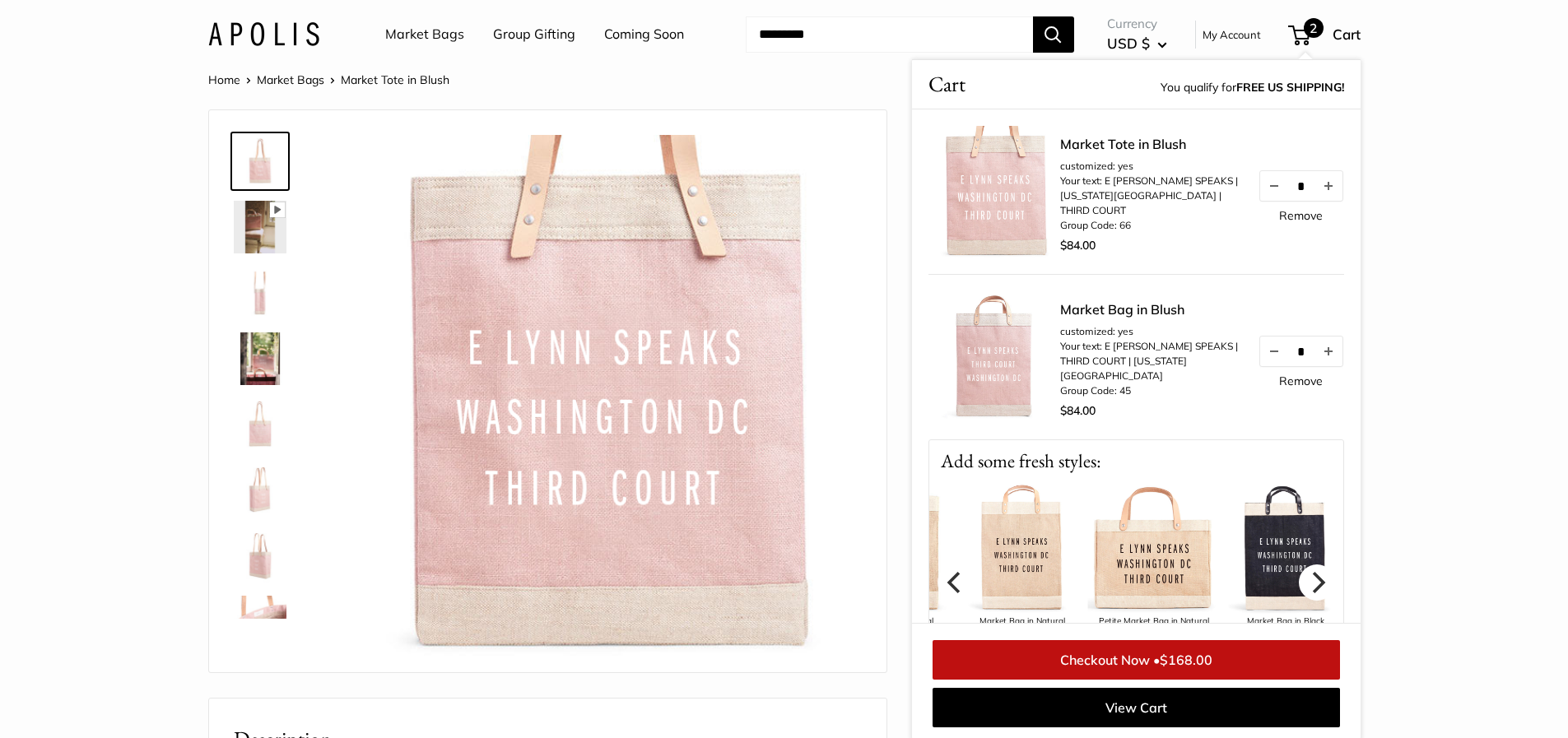
click at [1306, 581] on icon "Next" at bounding box center [1317, 582] width 21 height 21
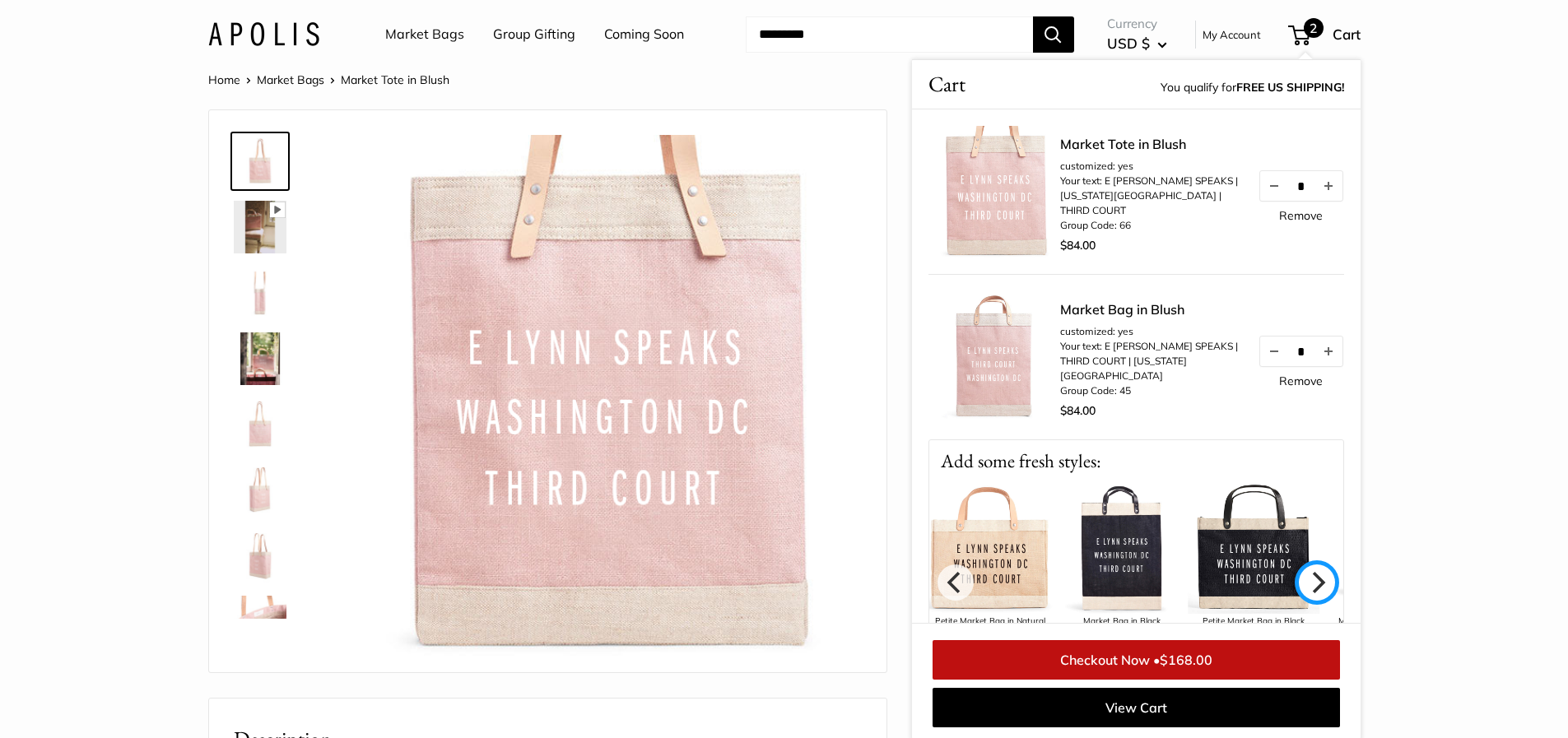
click at [1306, 581] on icon "Next" at bounding box center [1317, 582] width 21 height 21
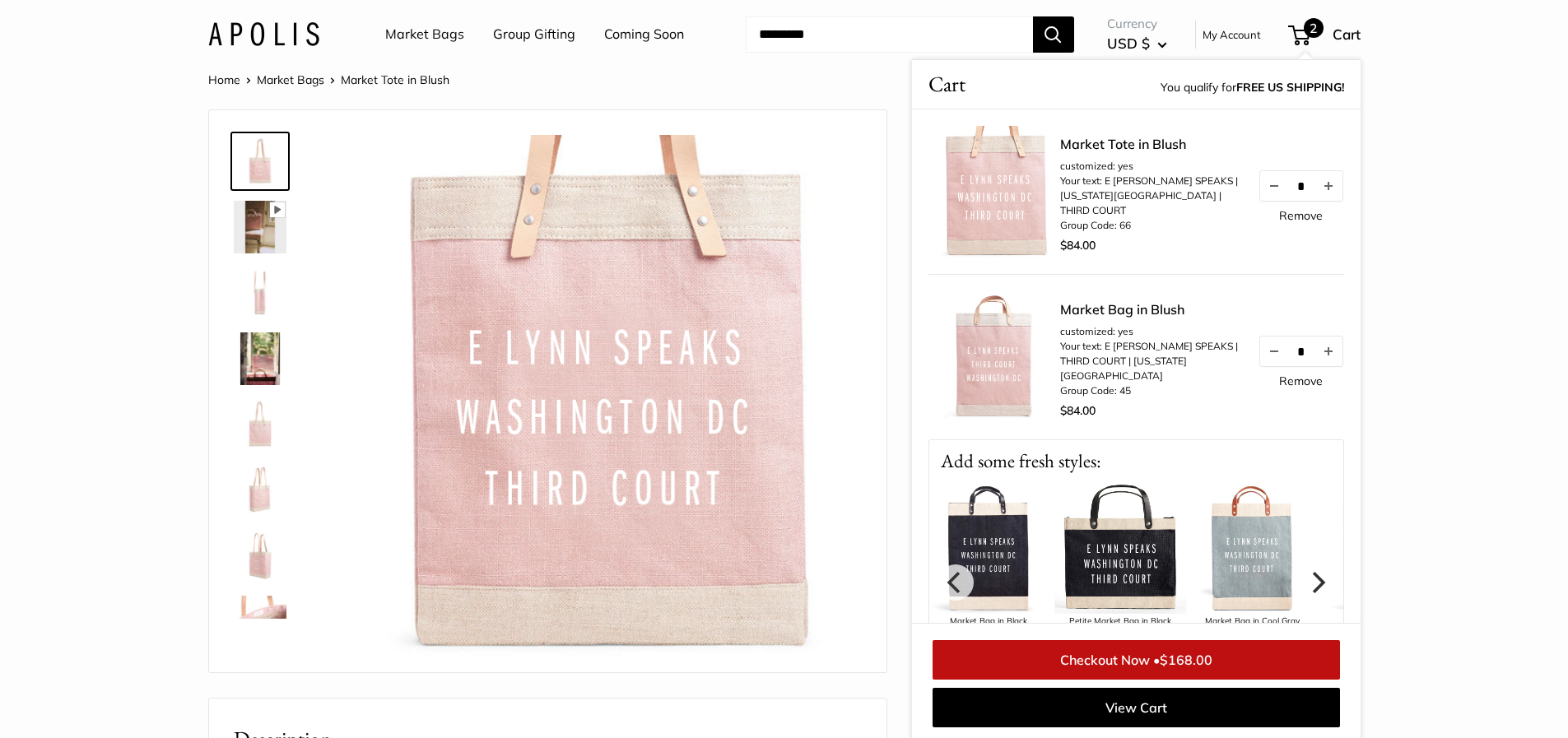
click at [1306, 581] on icon "Next" at bounding box center [1317, 582] width 21 height 21
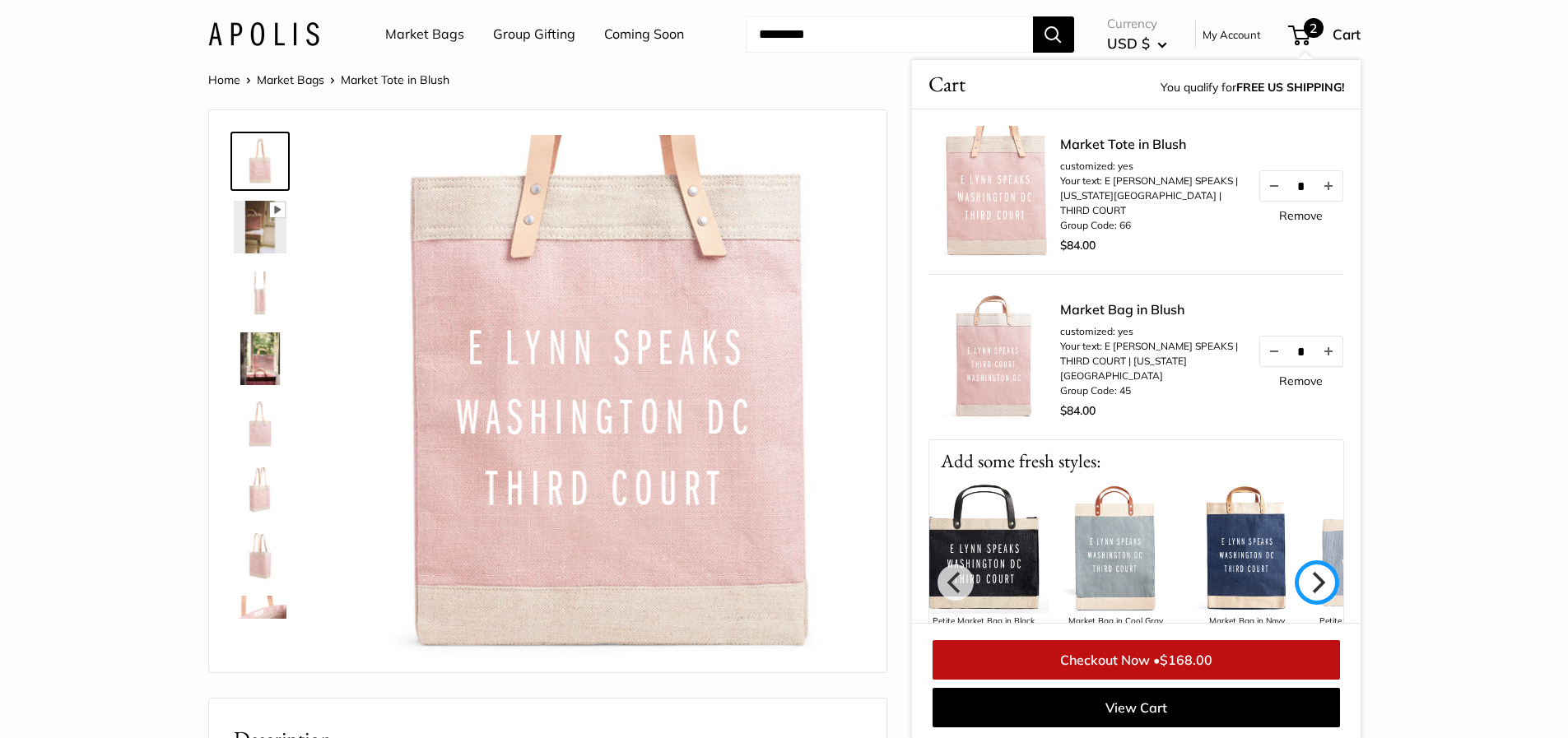
click at [1306, 581] on icon "Next" at bounding box center [1317, 582] width 21 height 21
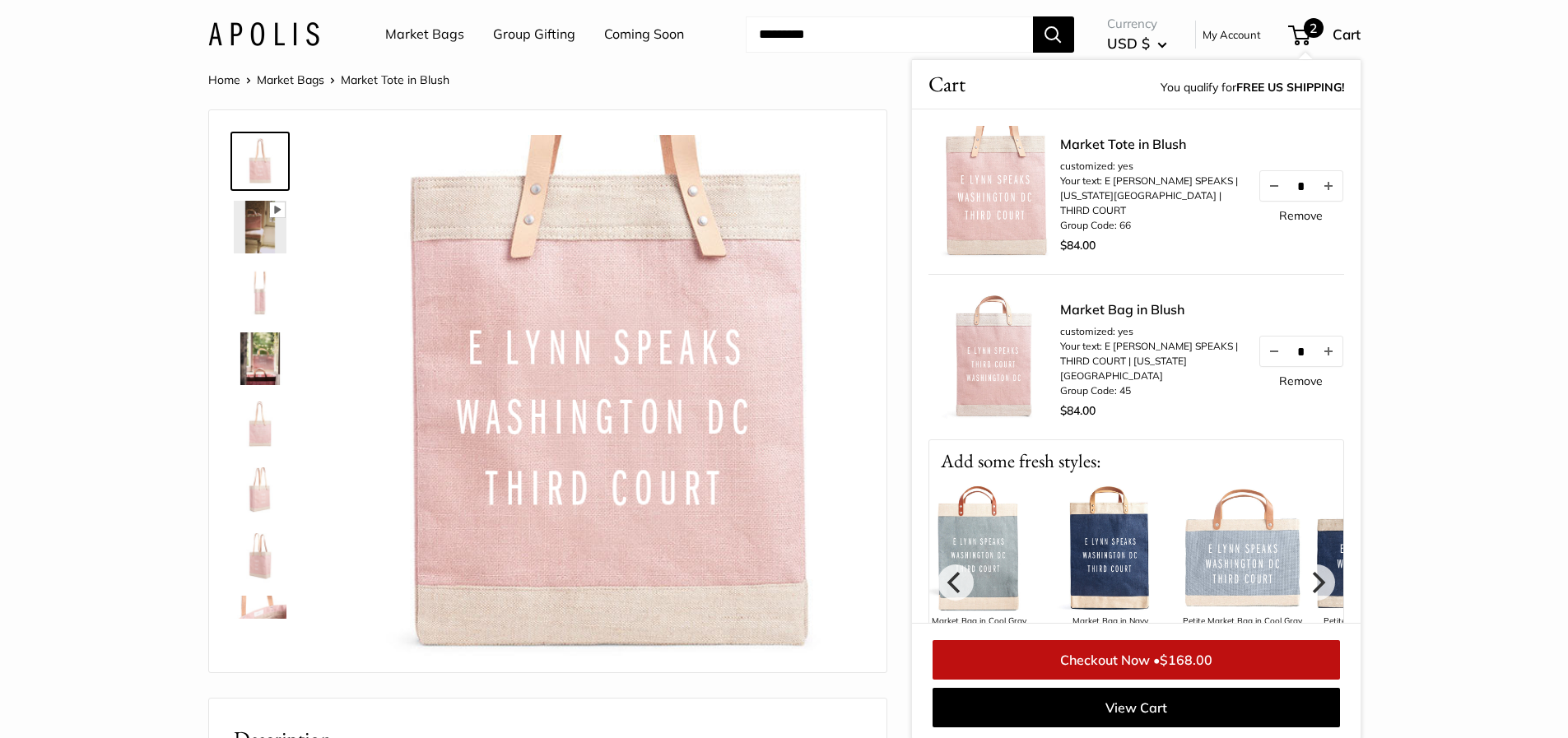
click at [1296, 387] on link "Remove" at bounding box center [1301, 381] width 44 height 12
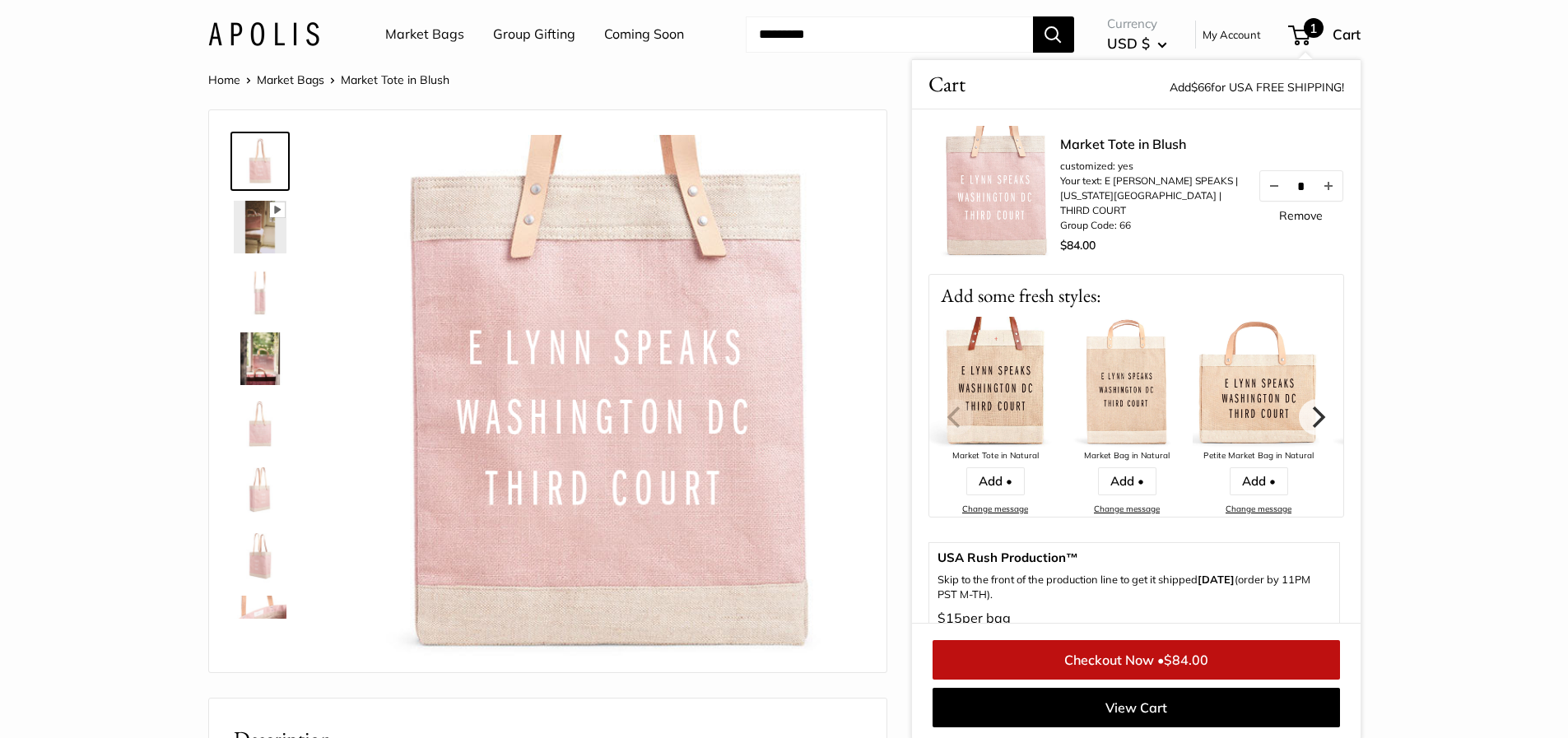
scroll to position [392, 0]
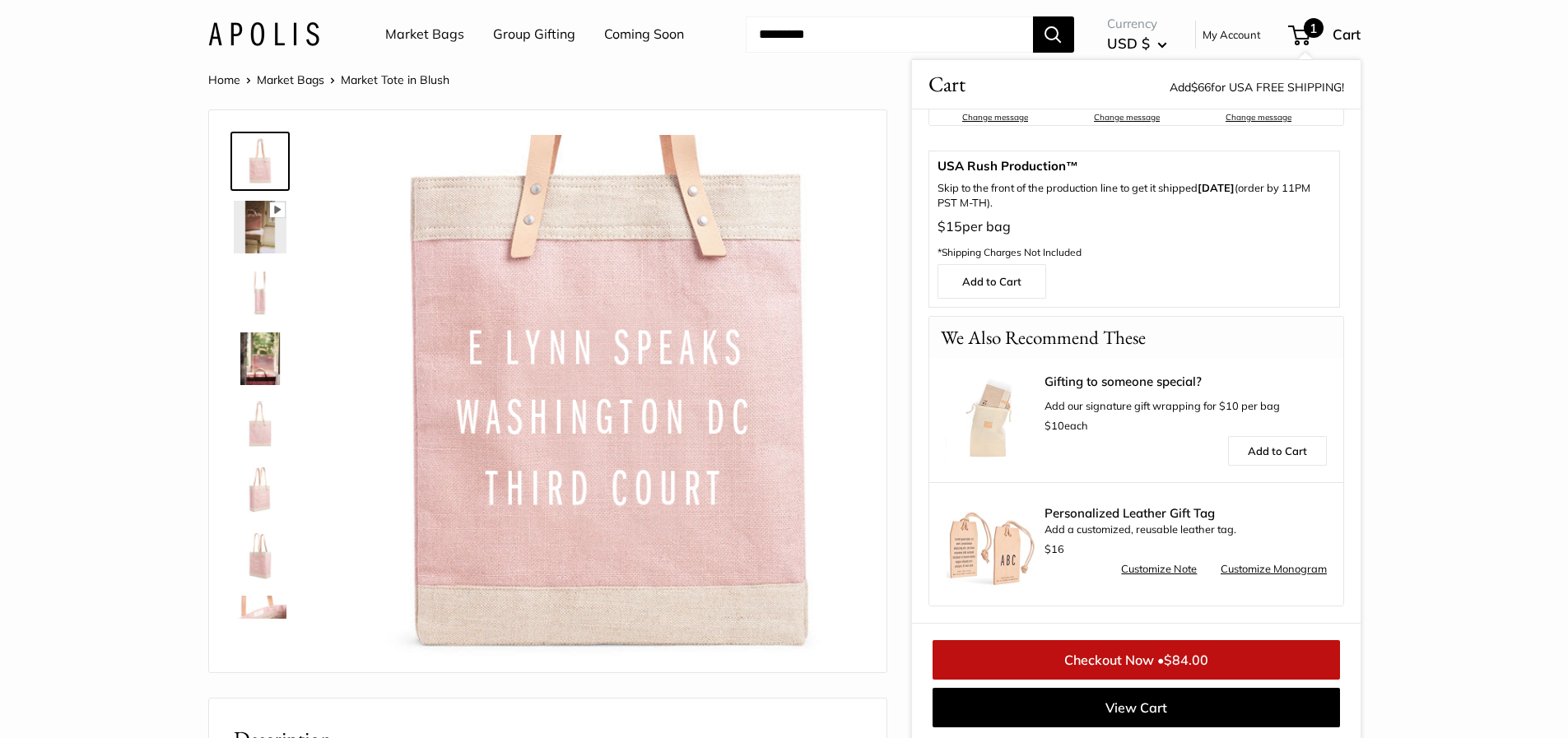
click at [293, 73] on link "Market Bags" at bounding box center [291, 80] width 68 height 15
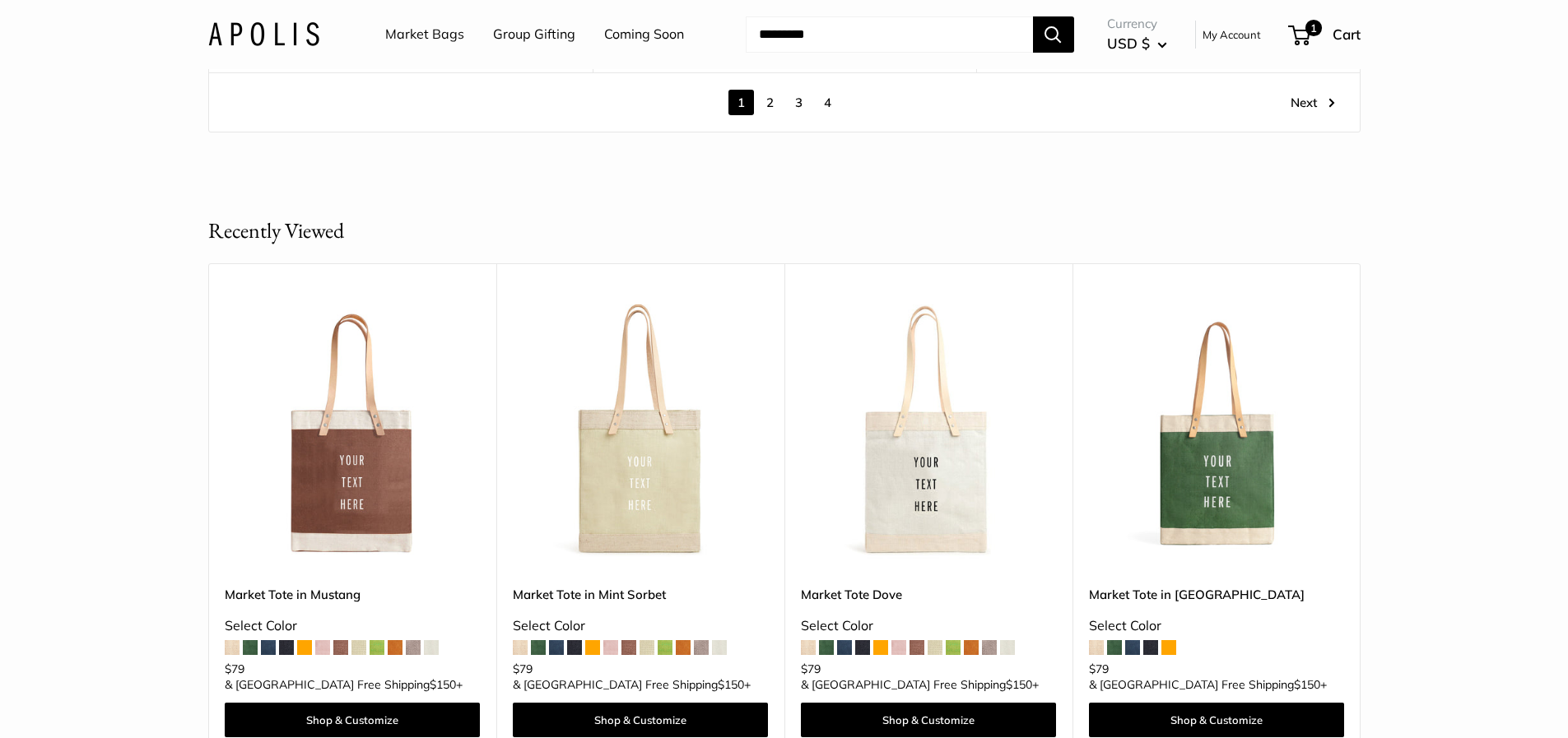
scroll to position [9464, 0]
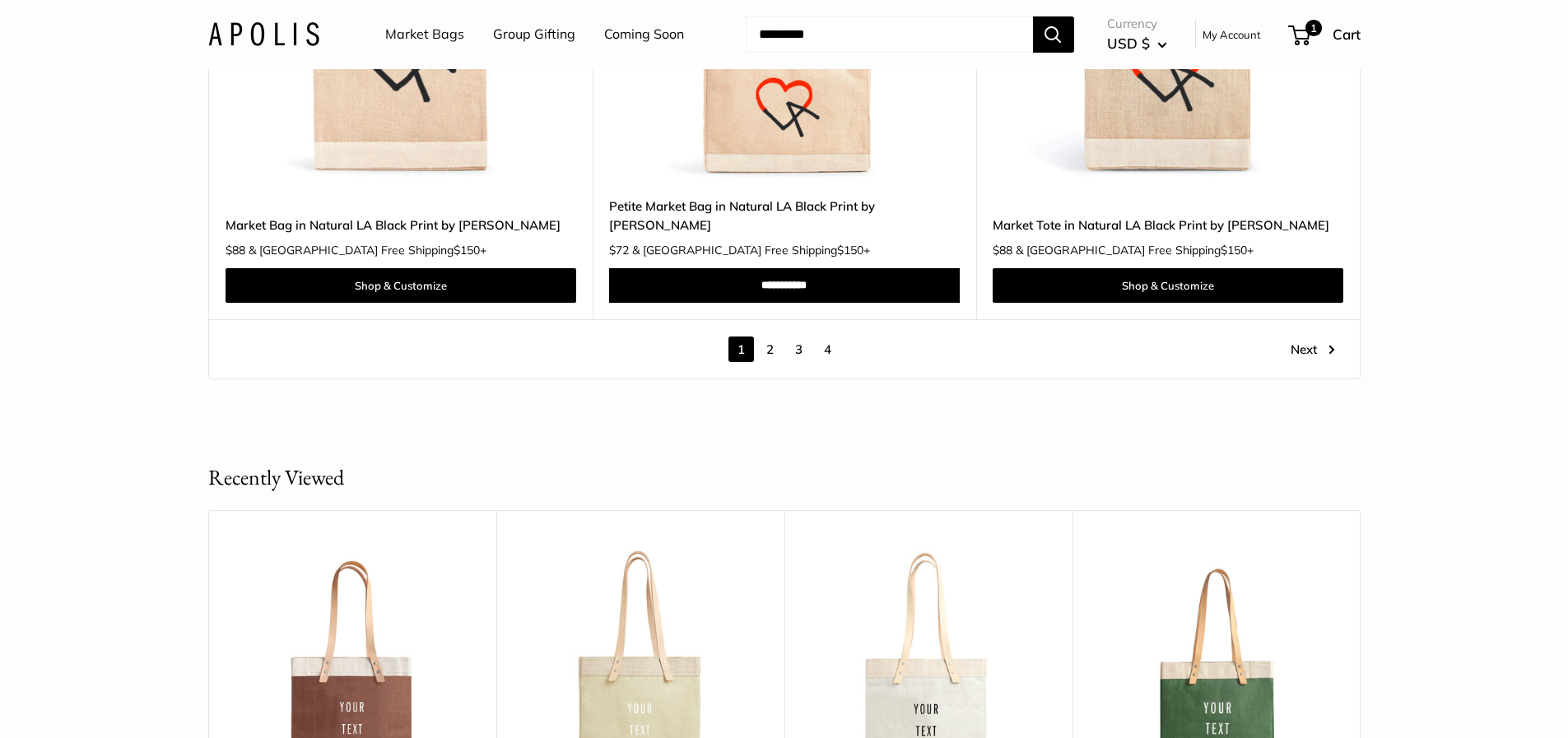
click at [768, 337] on link "2" at bounding box center [770, 349] width 26 height 26
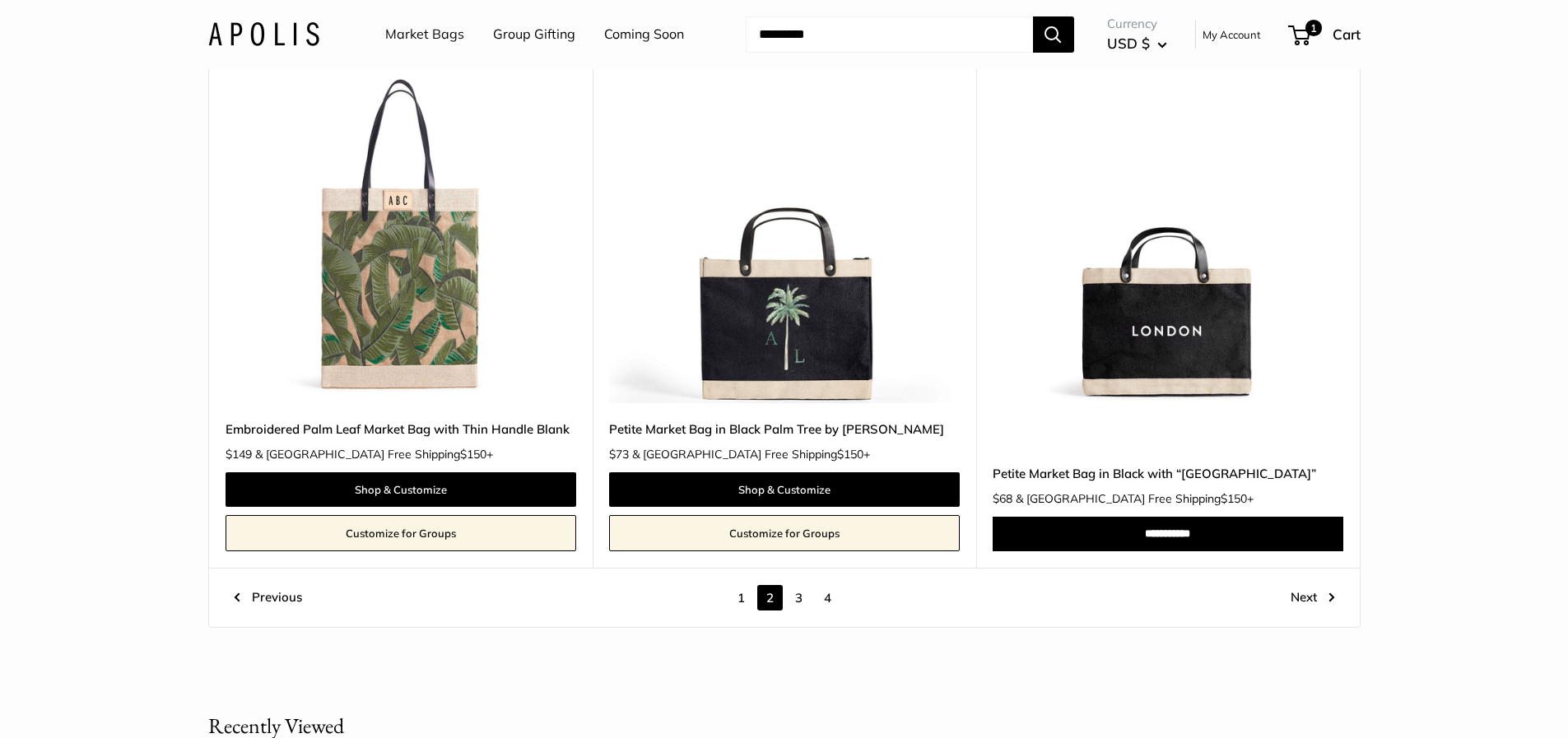
scroll to position [8908, 0]
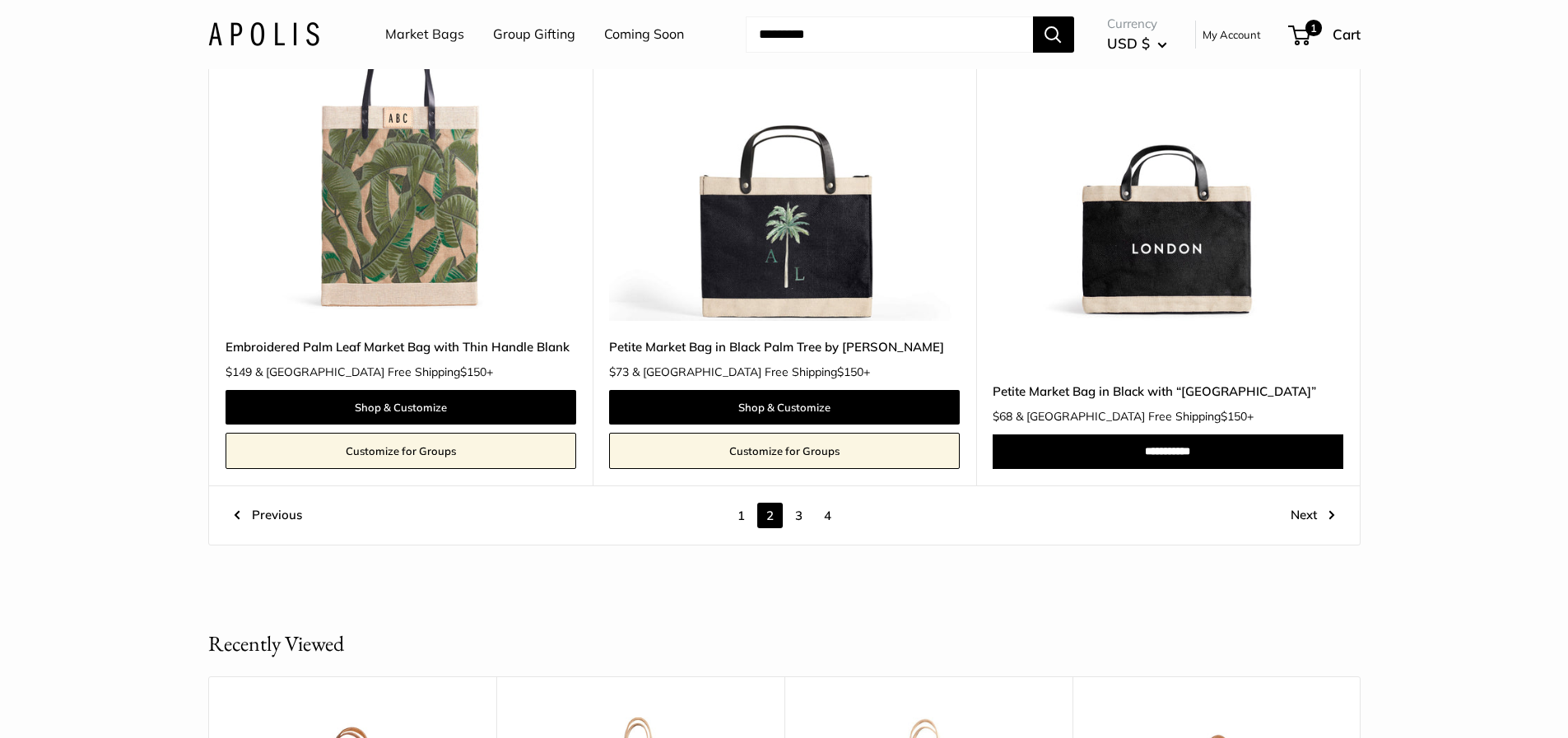
click at [794, 514] on link "3" at bounding box center [798, 515] width 26 height 26
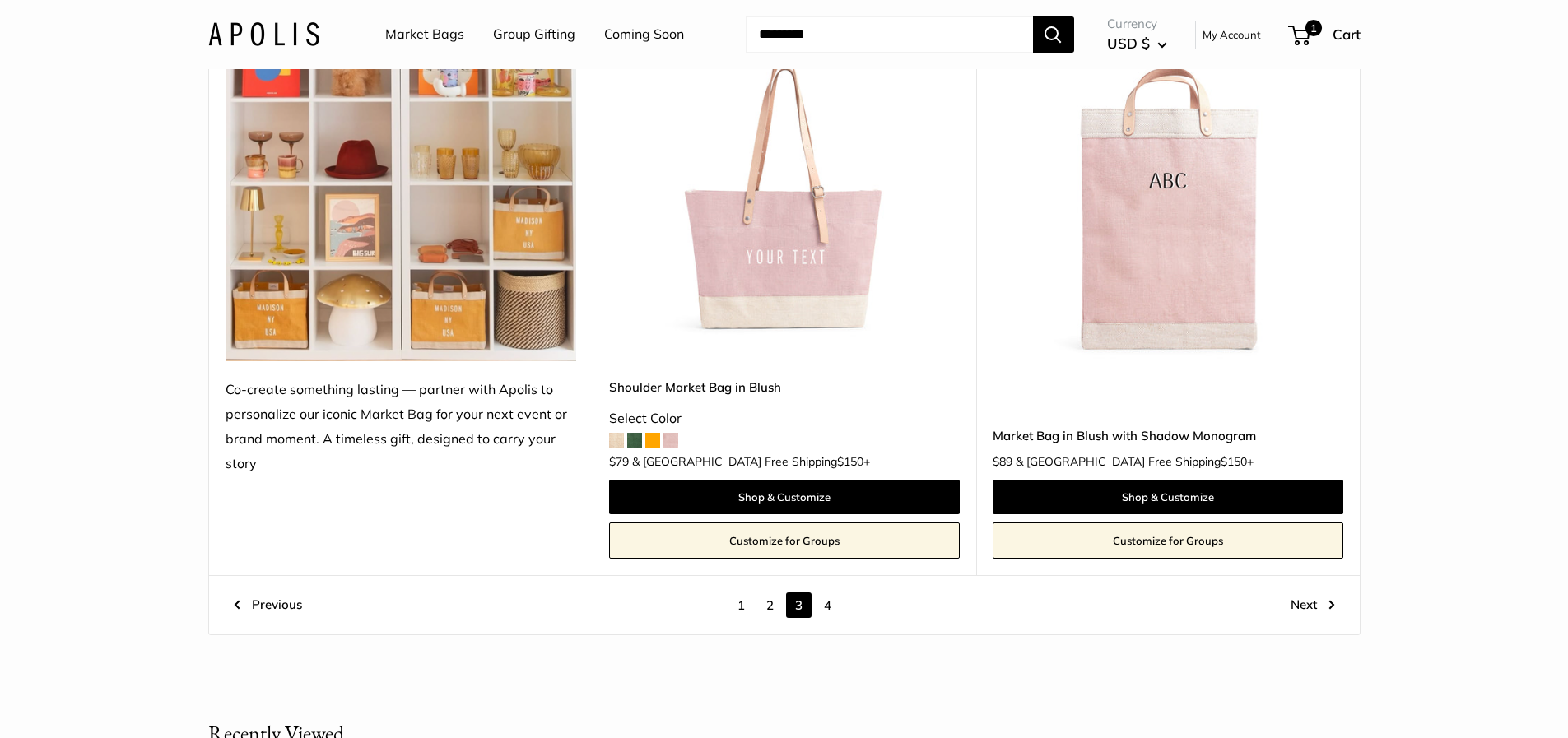
scroll to position [9319, 0]
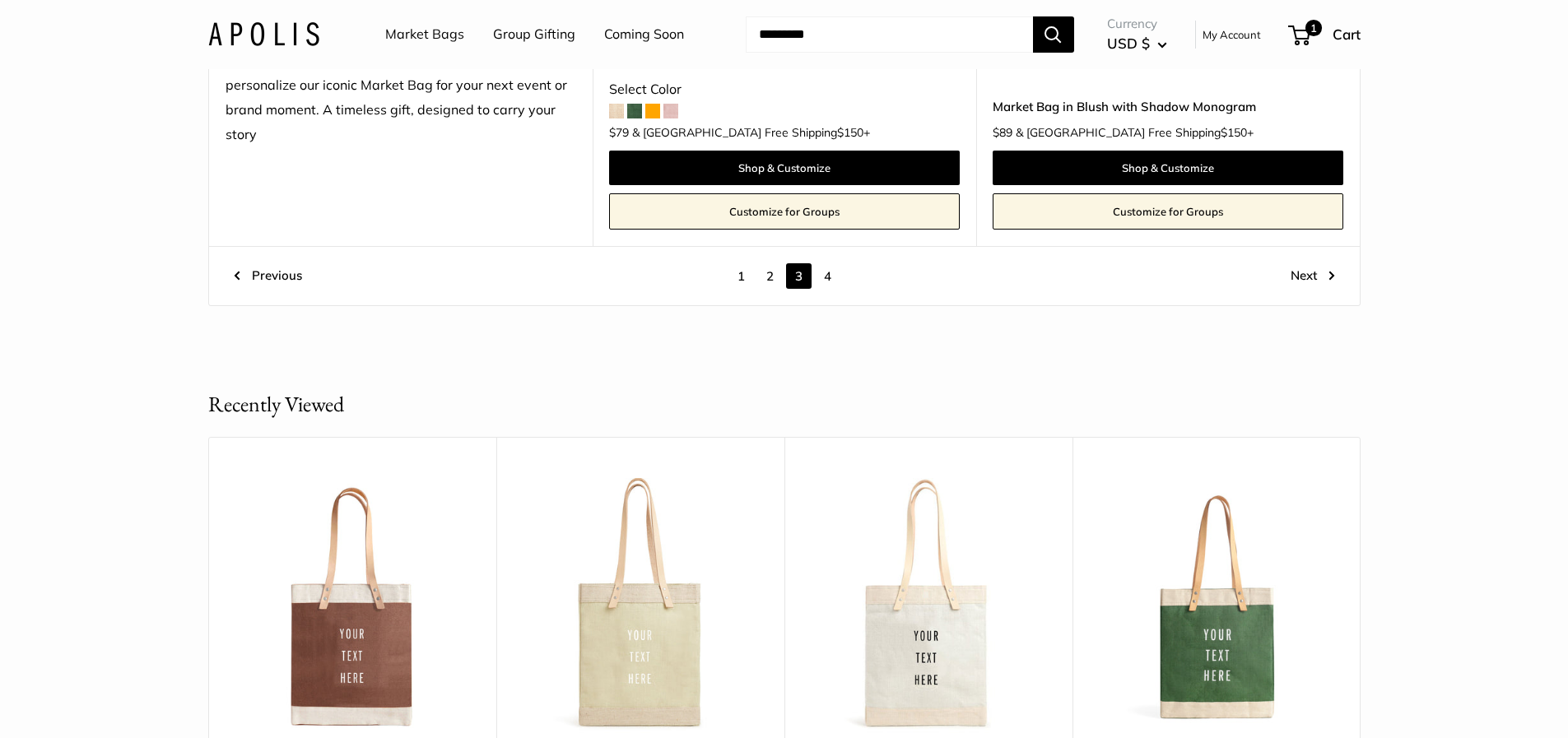
click at [826, 278] on link "4" at bounding box center [827, 276] width 26 height 26
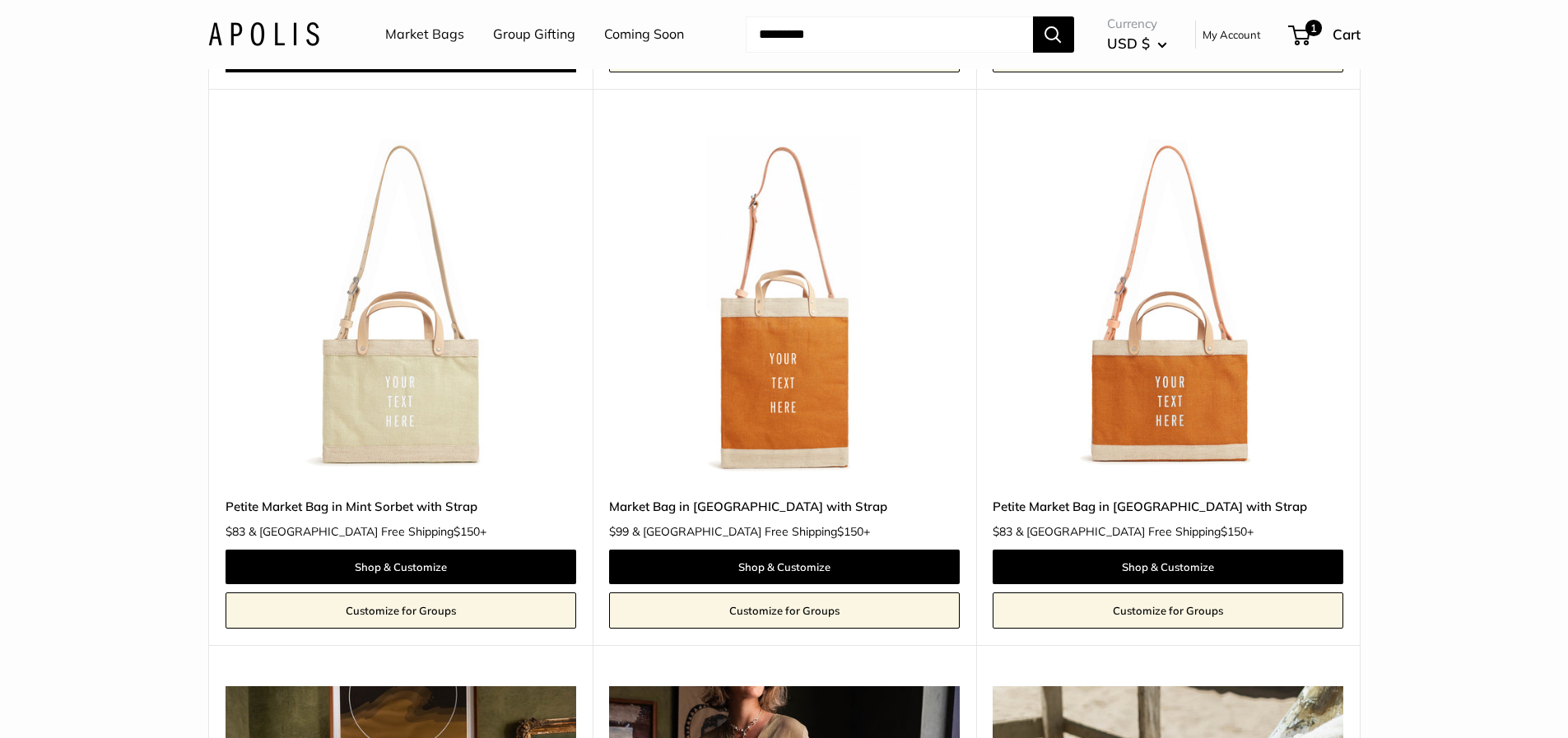
scroll to position [6521, 0]
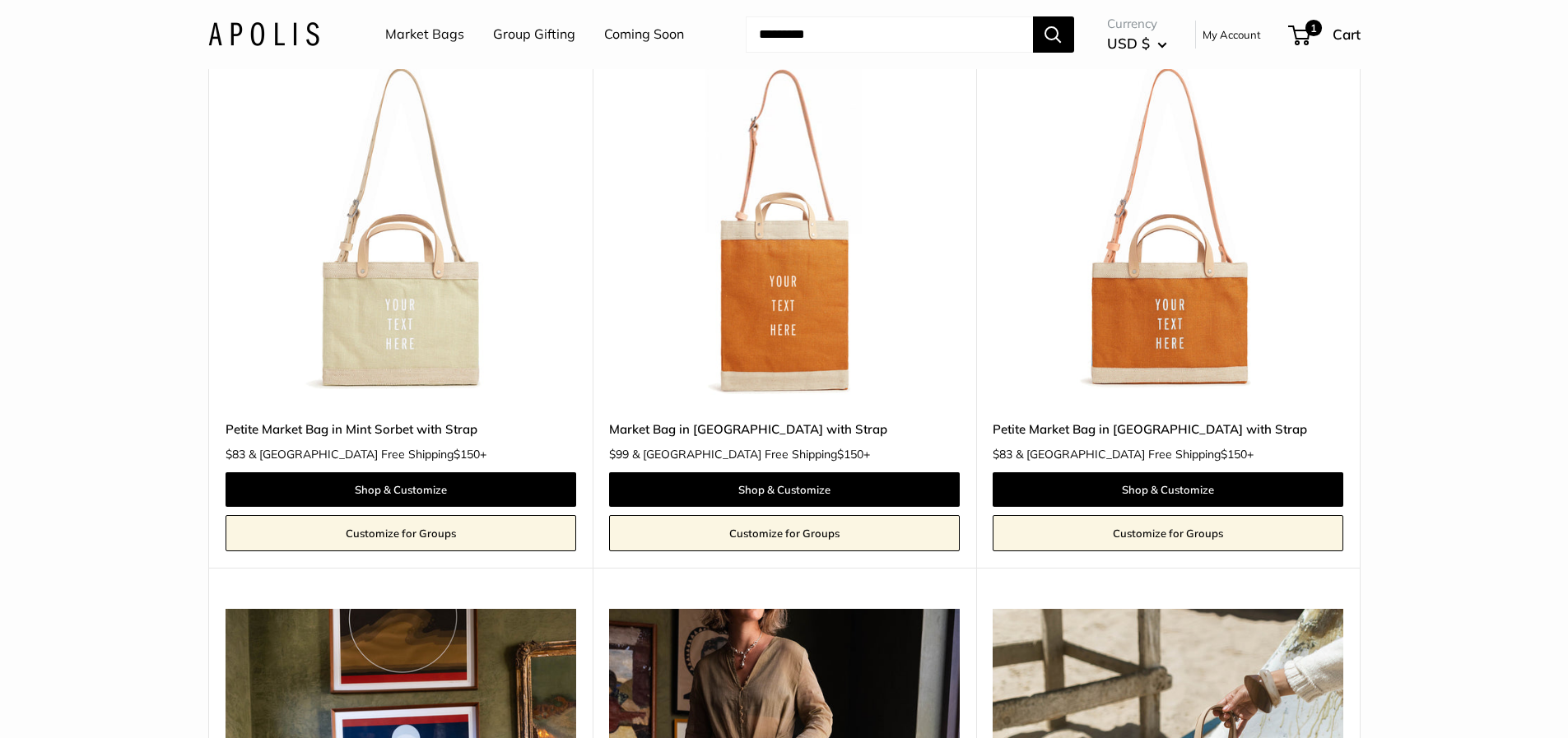
click at [0, 0] on img at bounding box center [0, 0] width 0 height 0
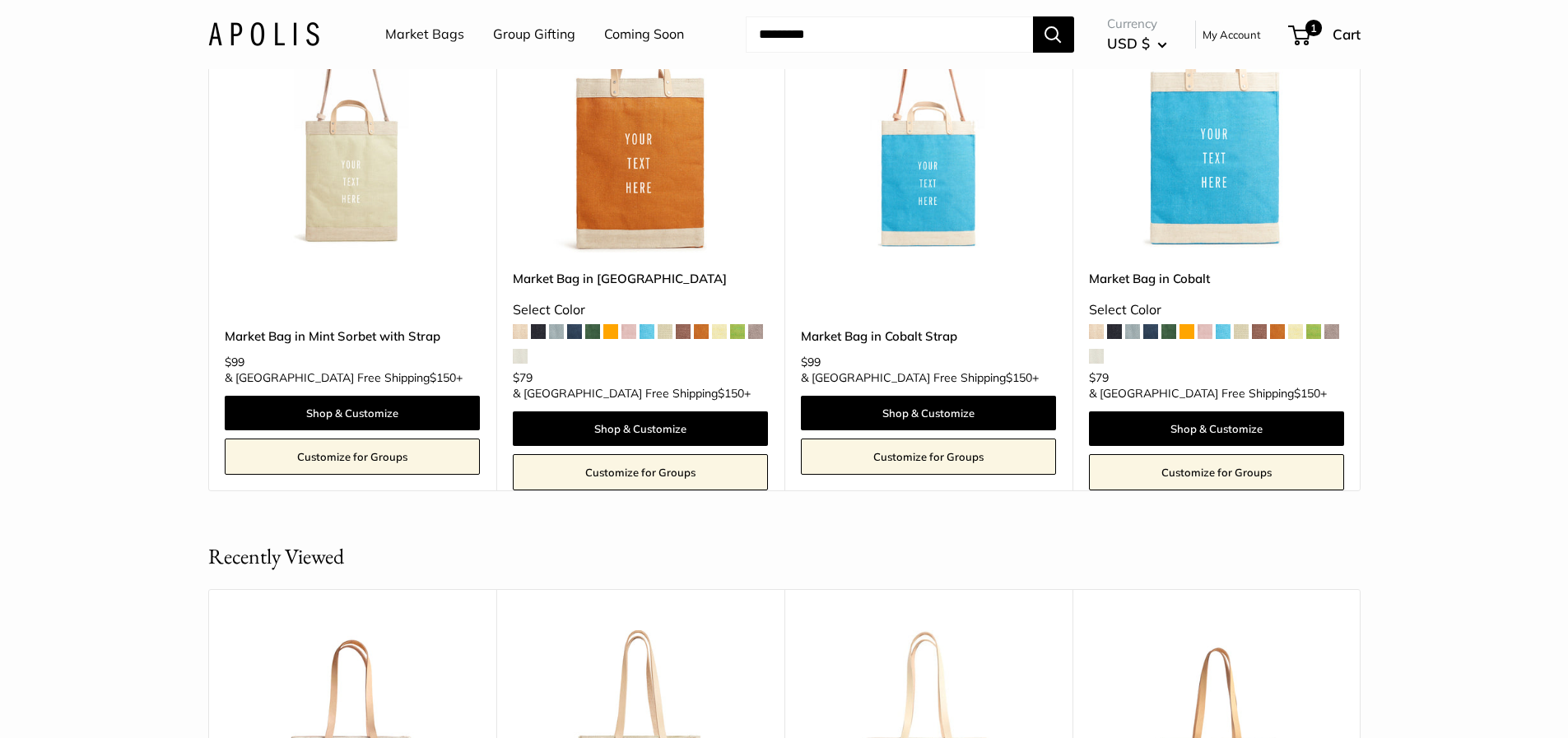
scroll to position [2963, 0]
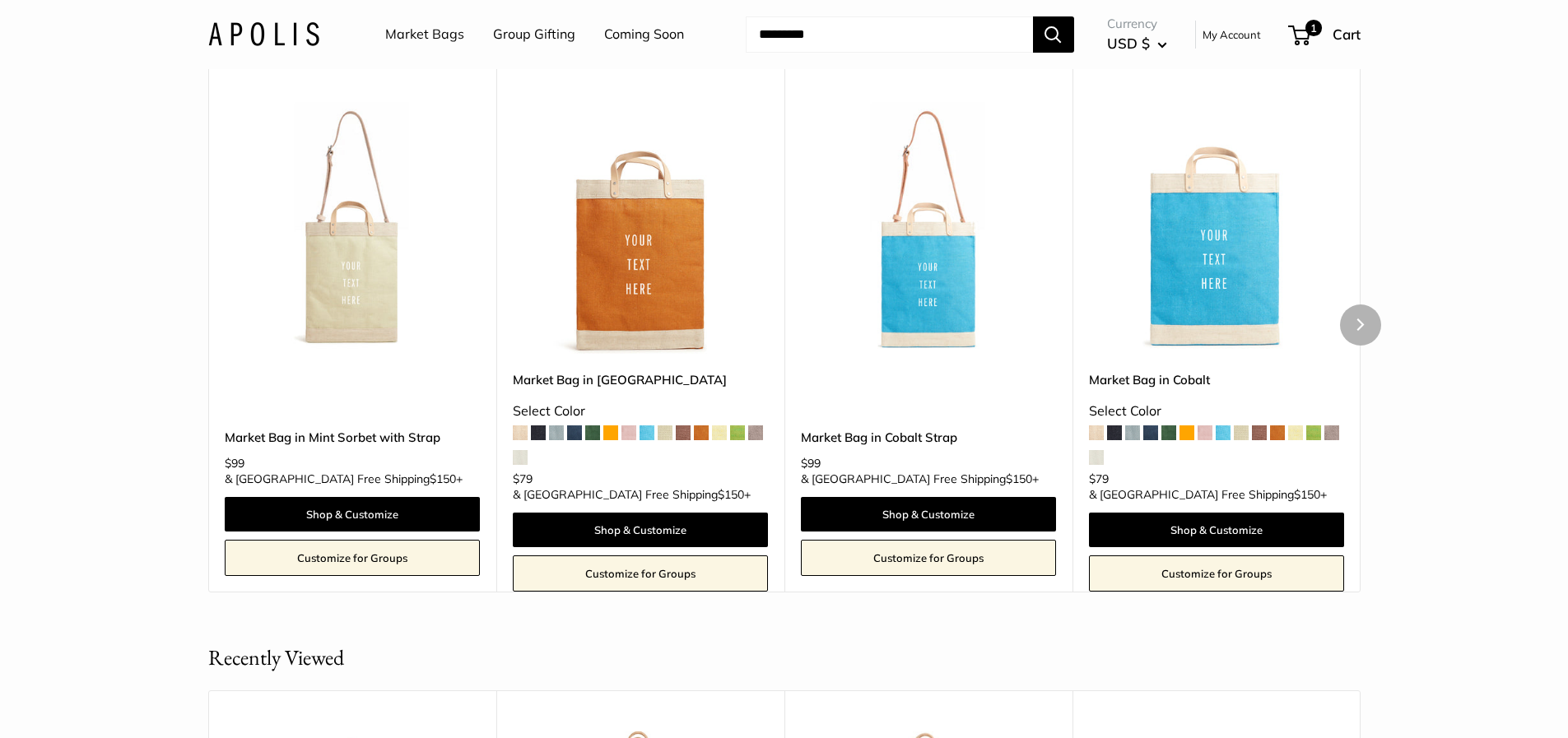
click at [0, 0] on img at bounding box center [0, 0] width 0 height 0
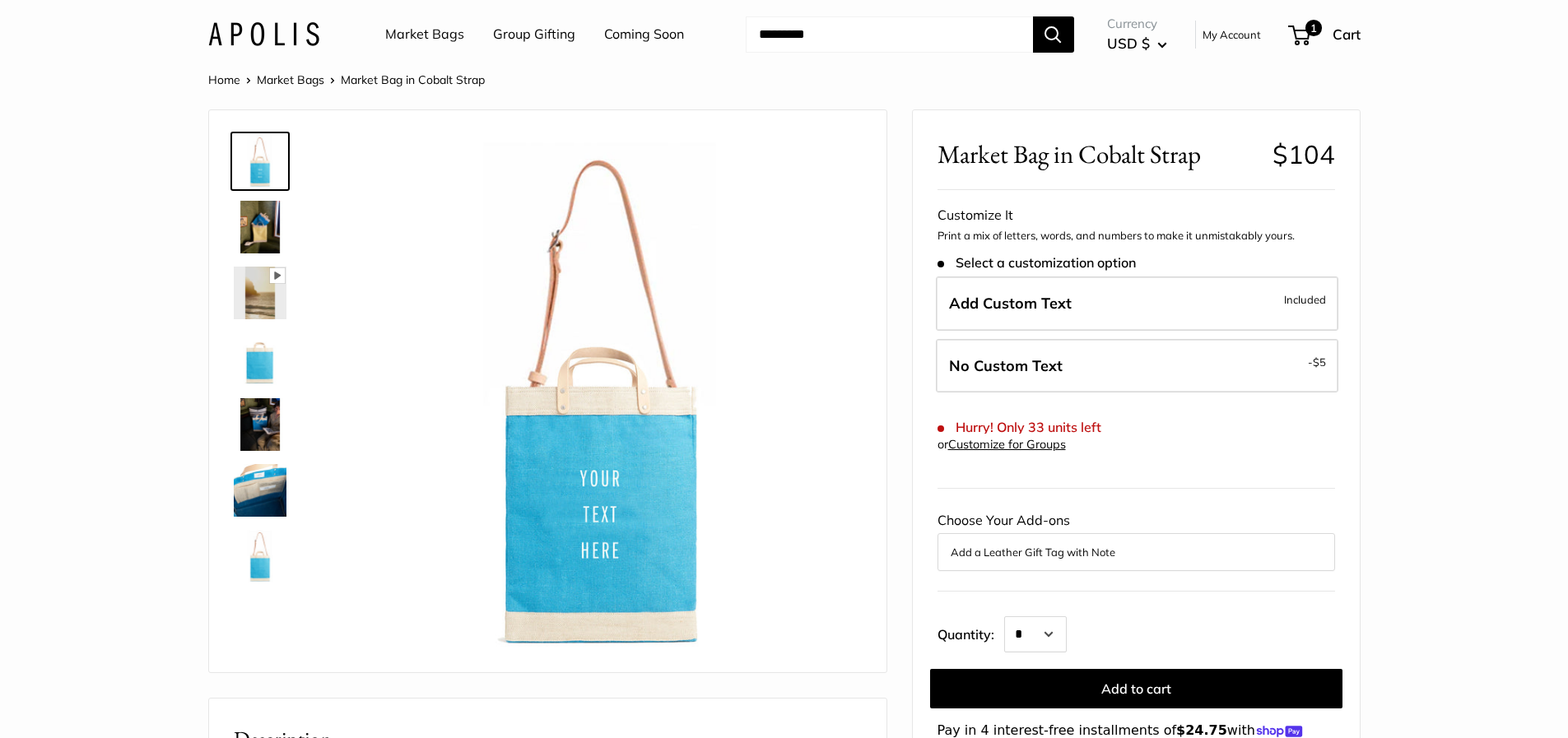
click at [410, 31] on link "Market Bags" at bounding box center [425, 35] width 79 height 25
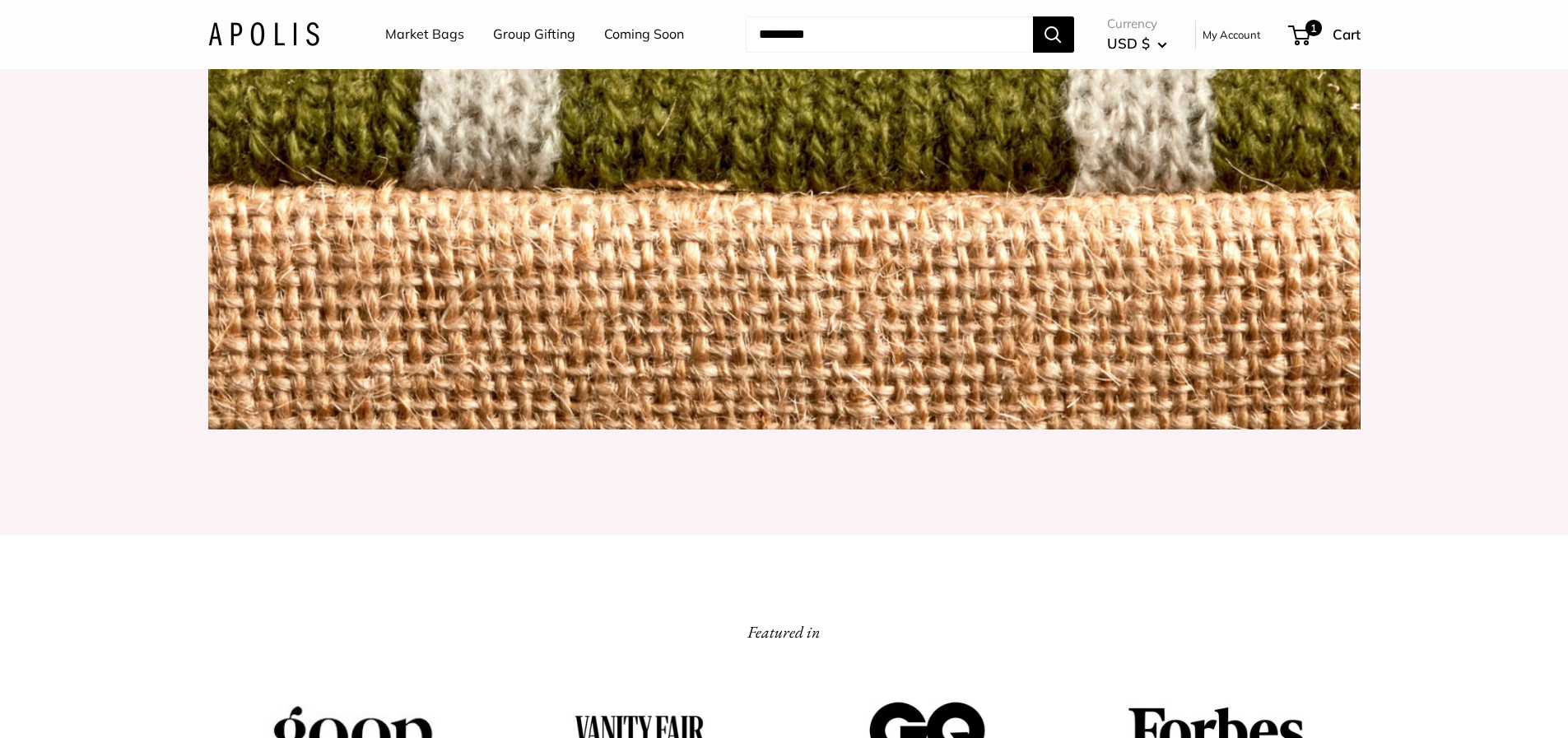
scroll to position [1585, 0]
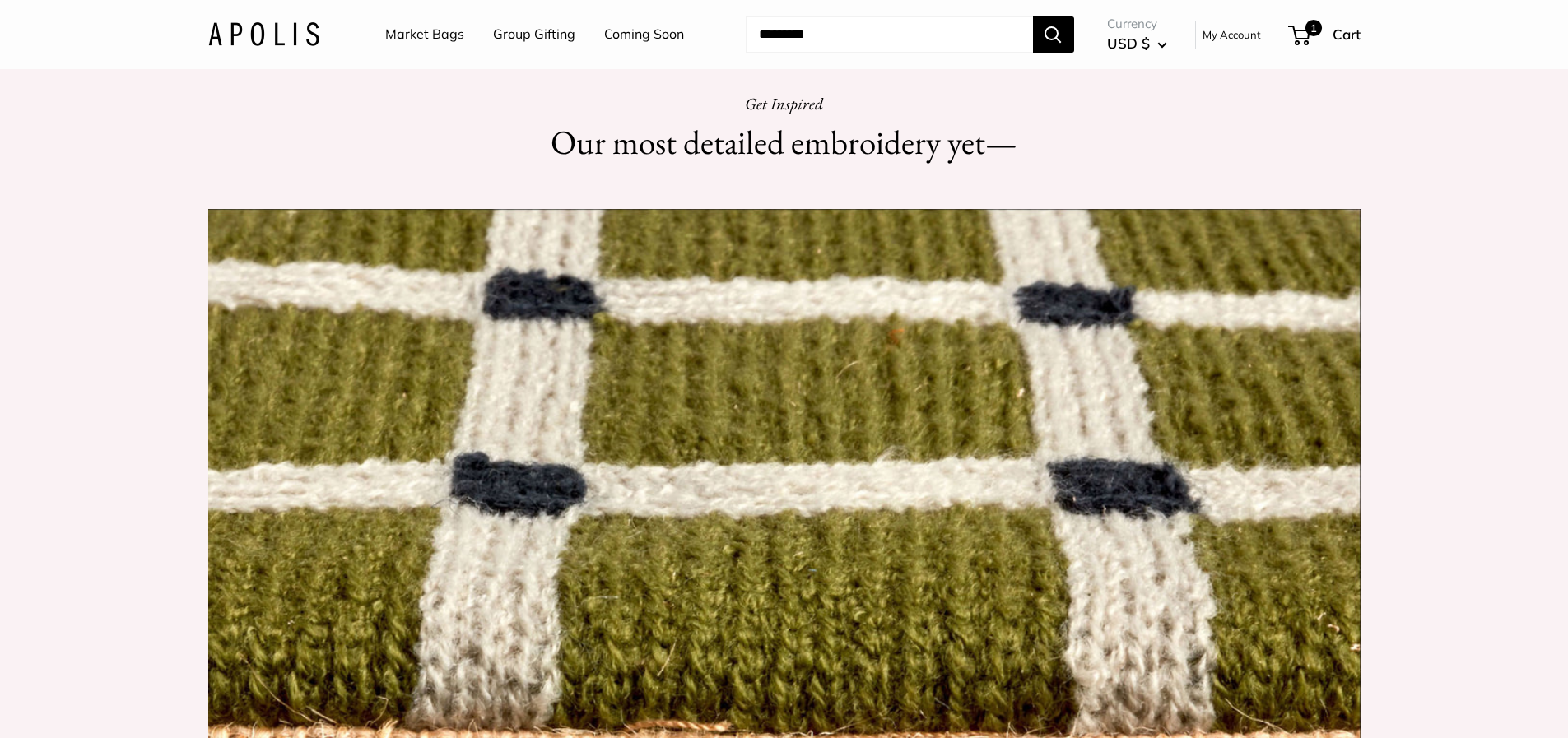
click at [516, 29] on link "Group Gifting" at bounding box center [534, 35] width 82 height 25
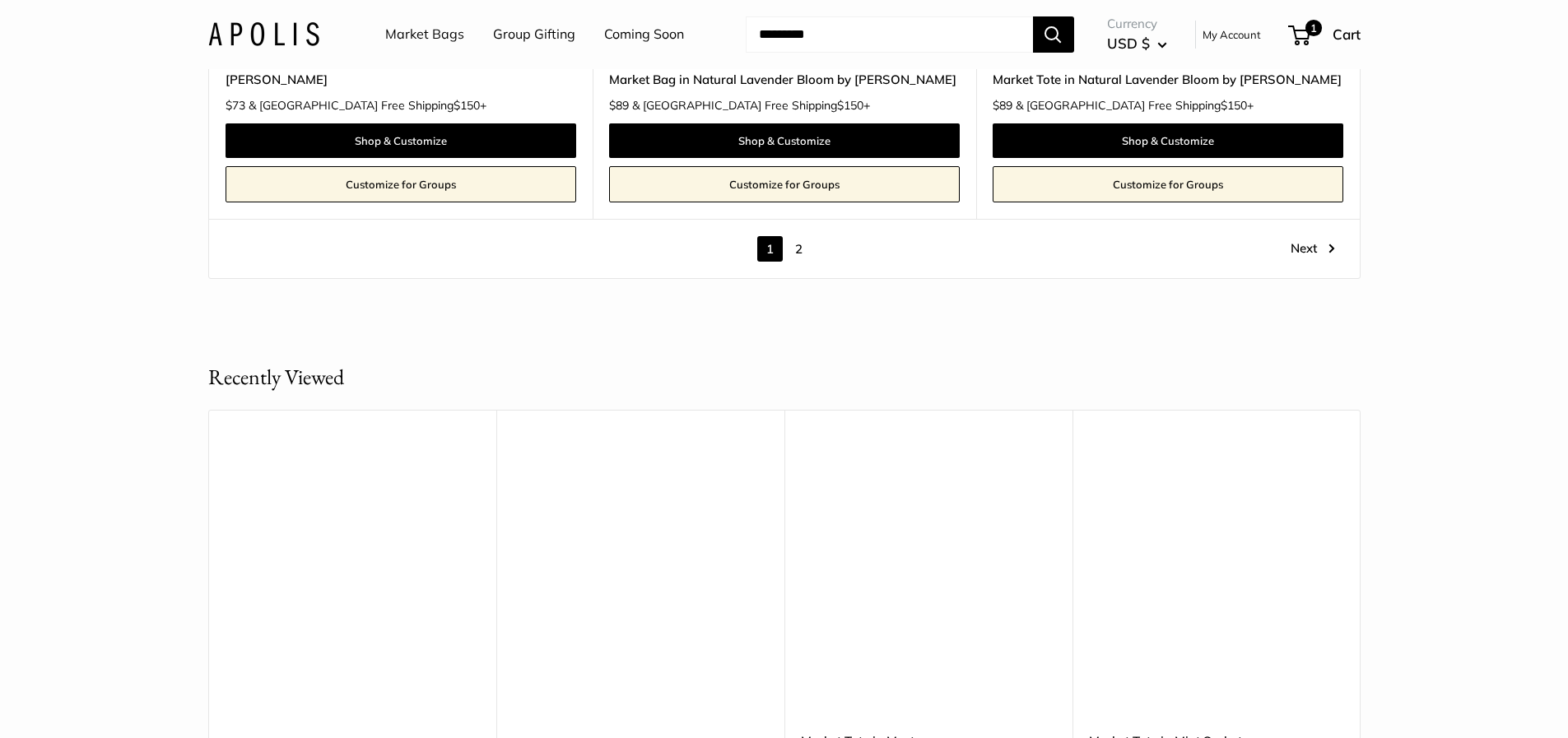
scroll to position [9546, 0]
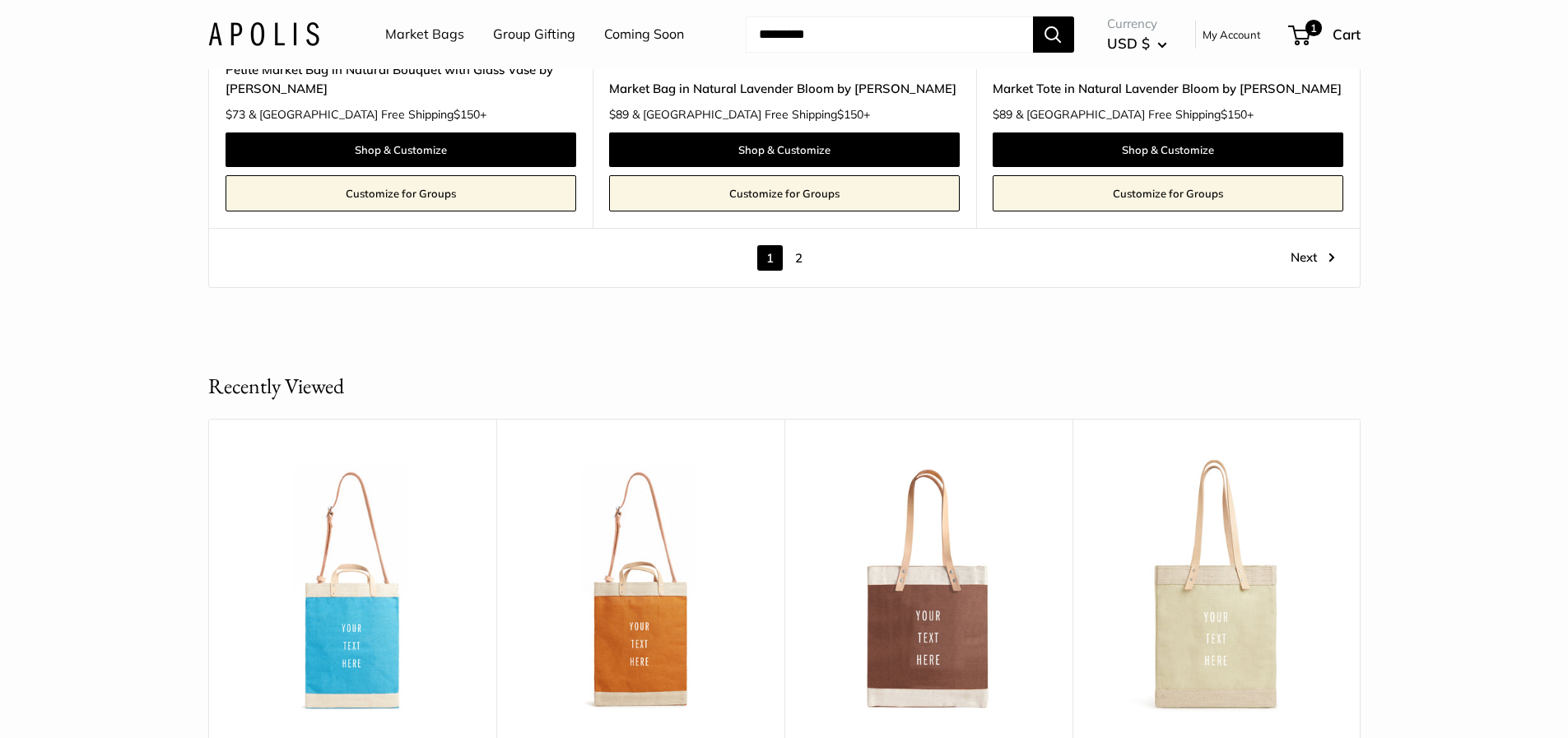
click at [801, 259] on link "2" at bounding box center [798, 258] width 26 height 26
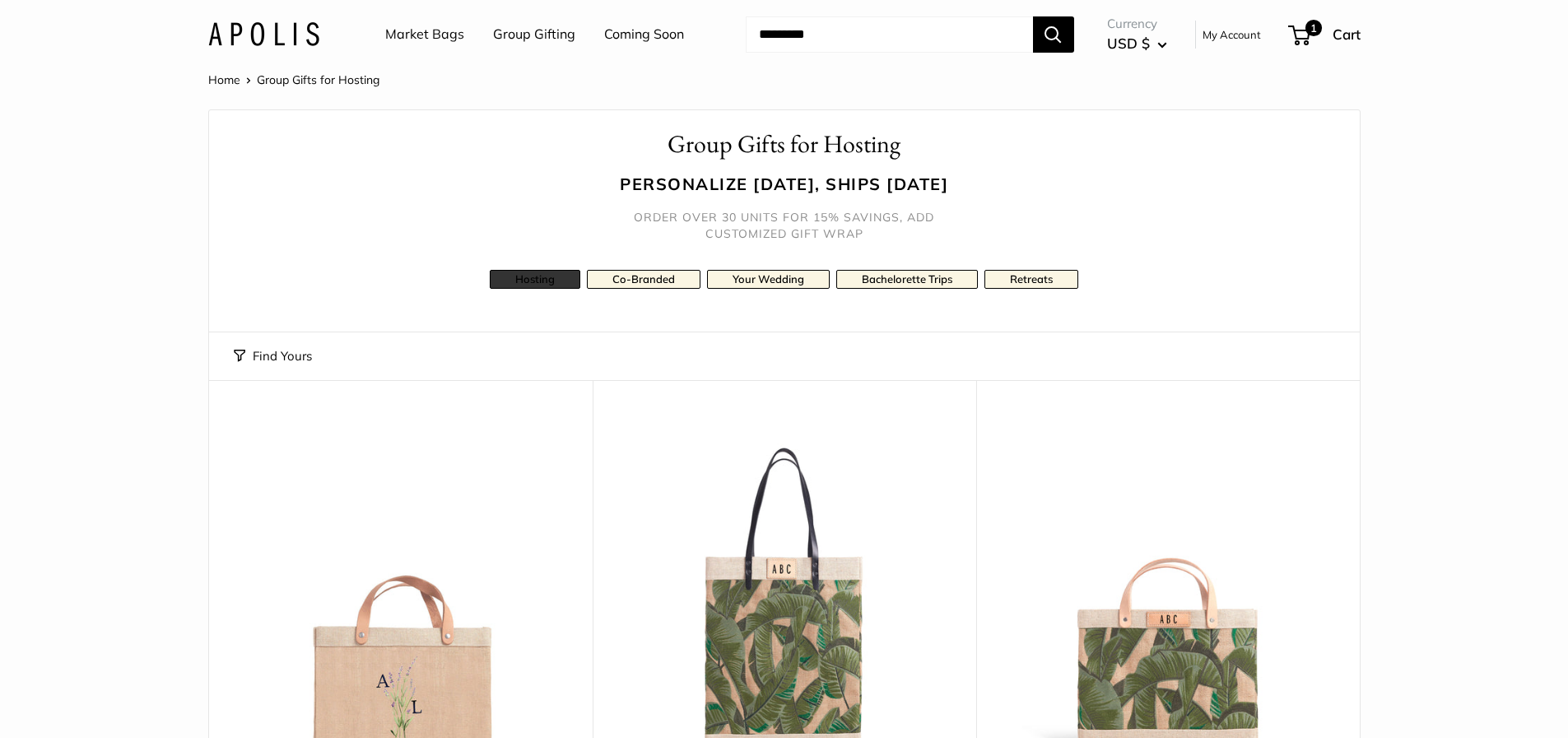
click at [526, 279] on link "Hosting" at bounding box center [535, 279] width 91 height 19
